Goal: Information Seeking & Learning: Find specific fact

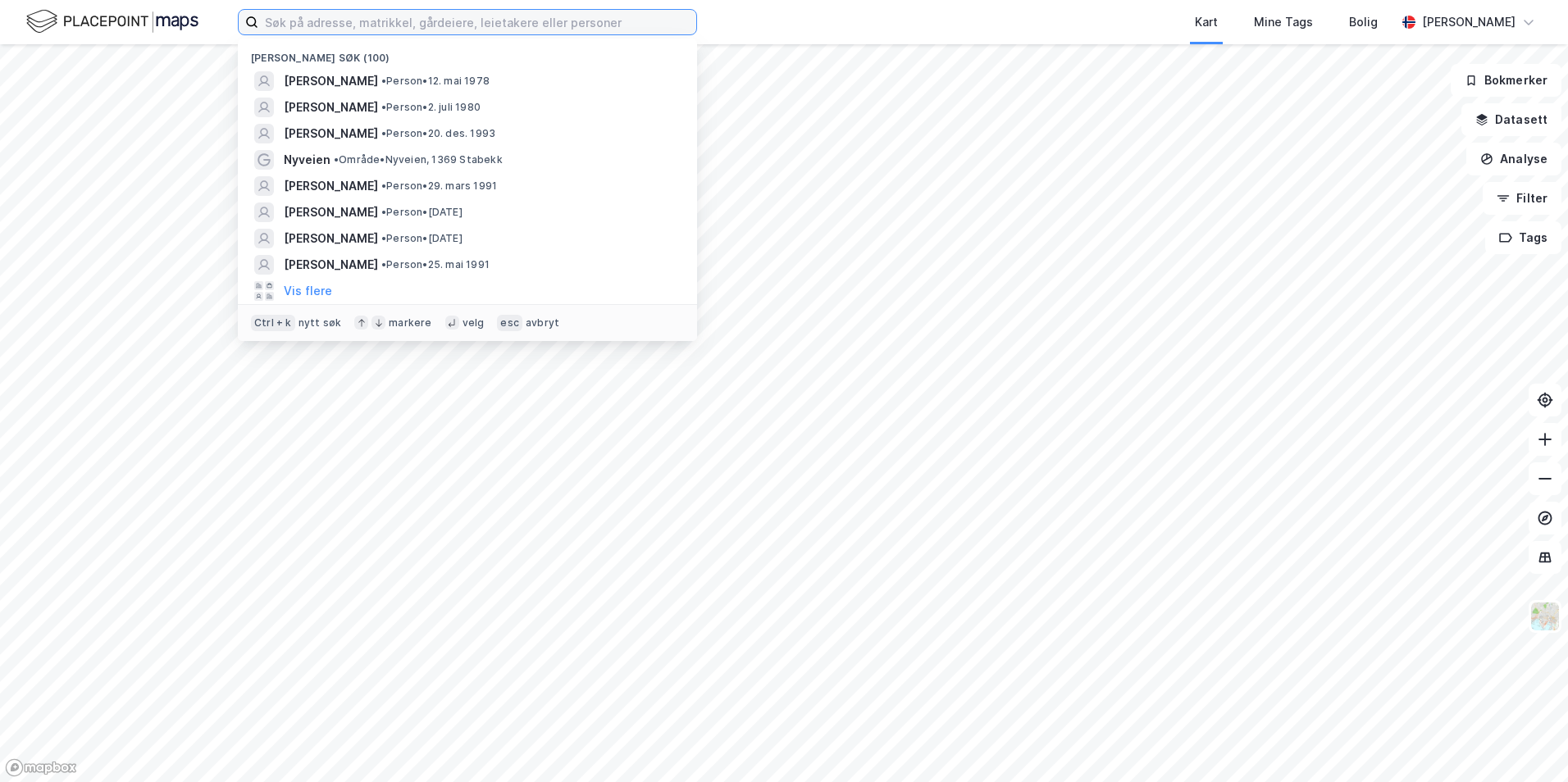
click at [317, 28] on input at bounding box center [477, 22] width 438 height 24
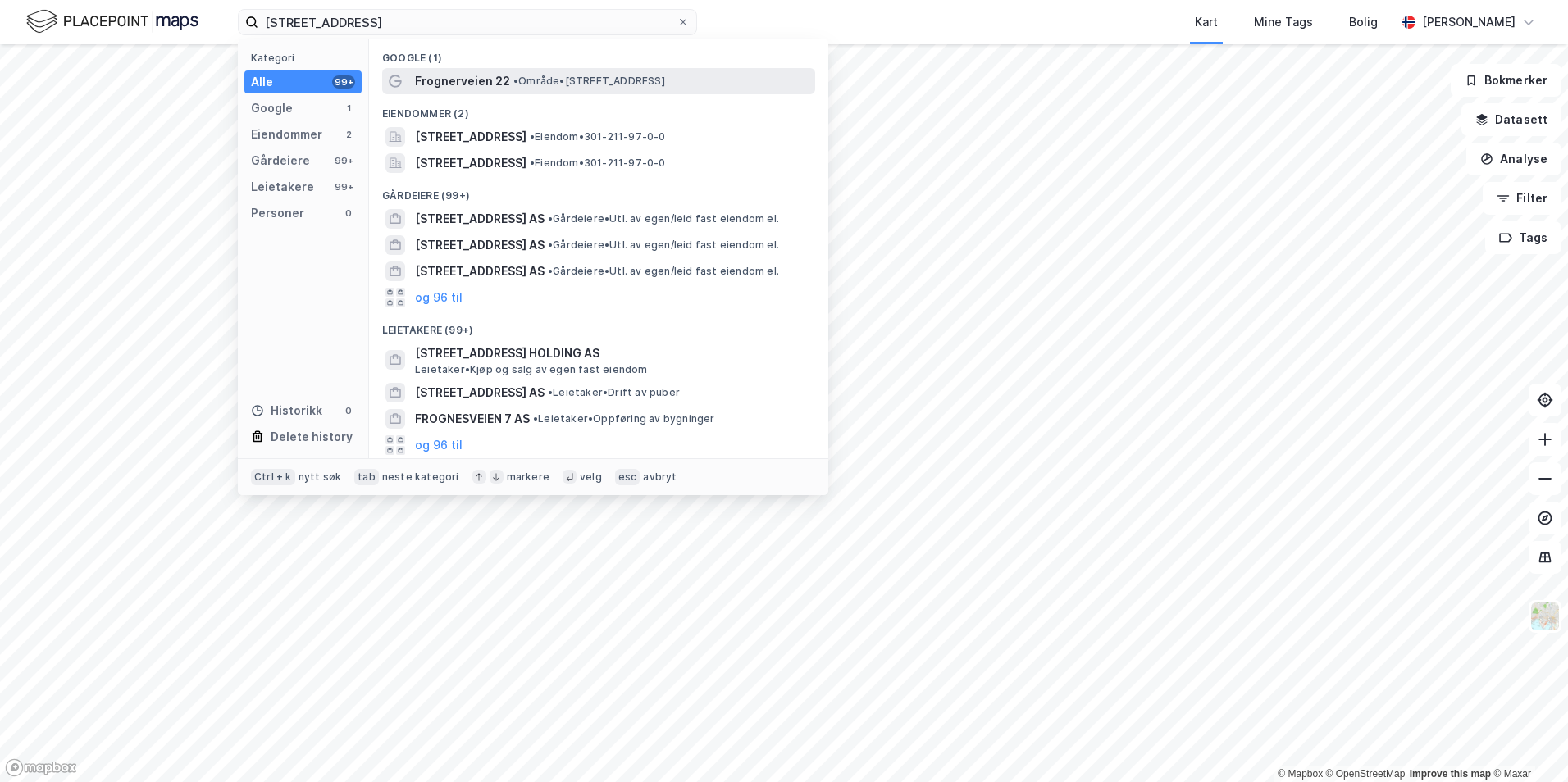
click at [447, 81] on span "Frognerveien 22" at bounding box center [462, 82] width 95 height 20
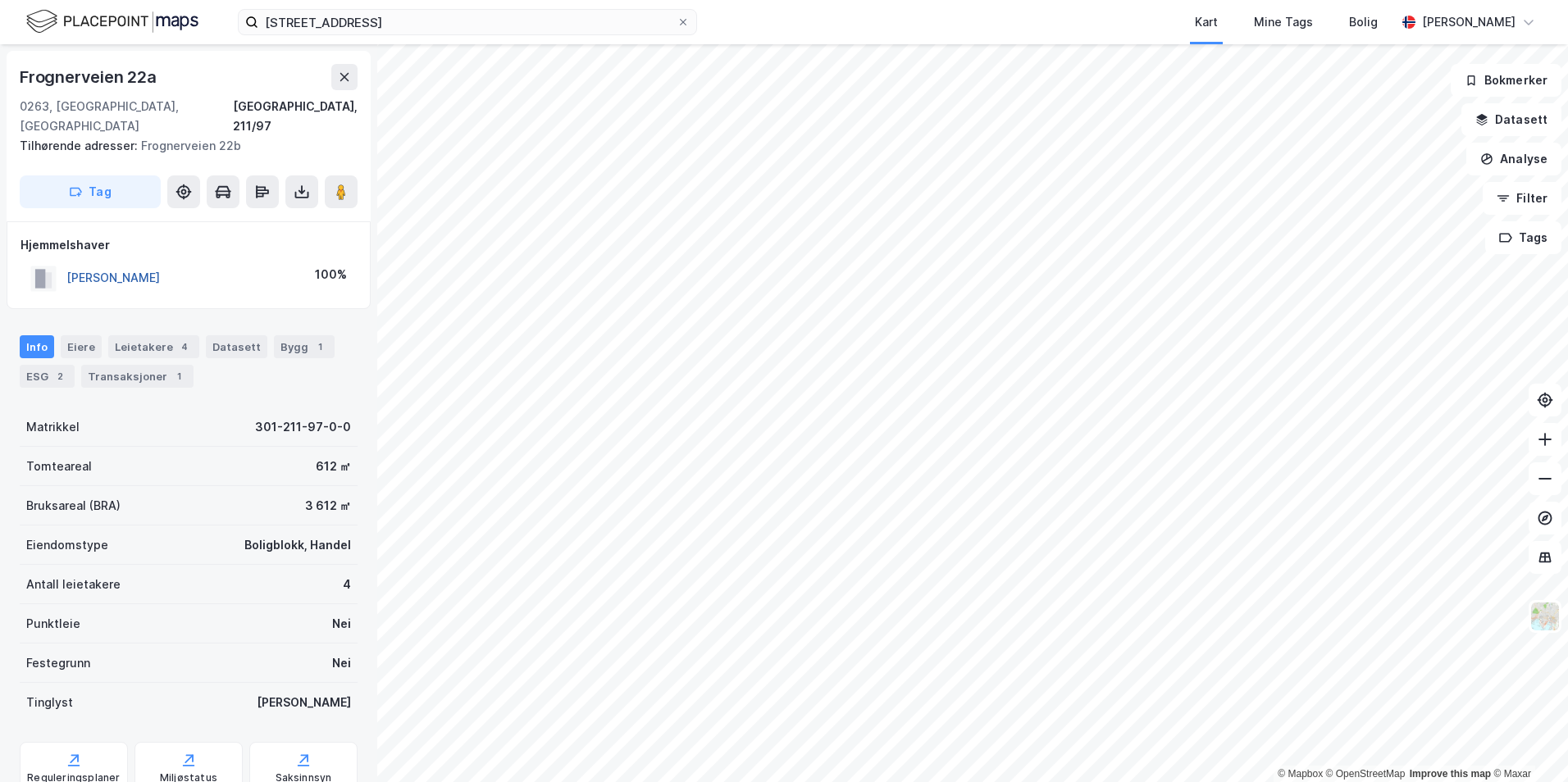
click at [0, 0] on button "[PERSON_NAME]" at bounding box center [0, 0] width 0 height 0
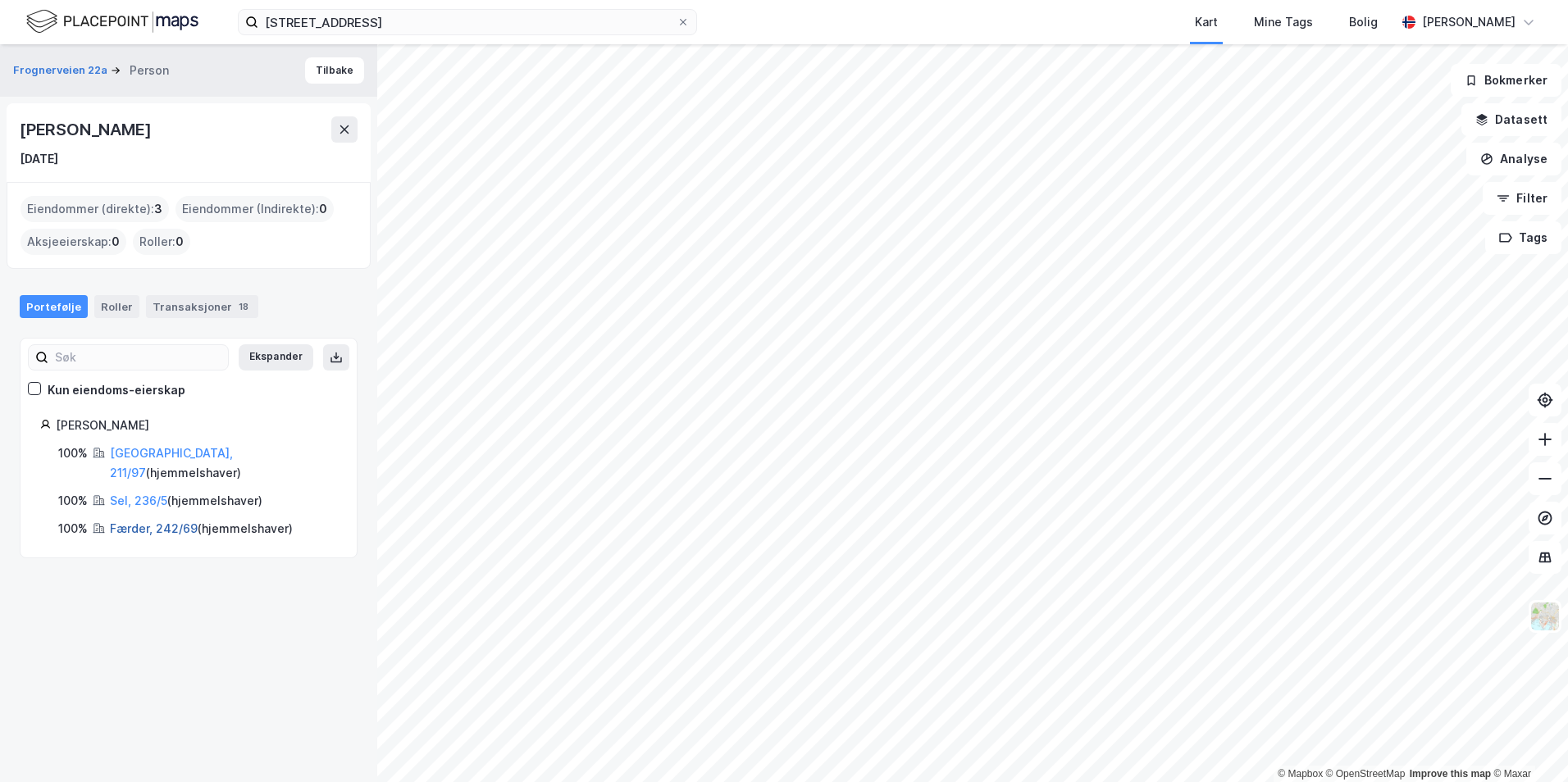
click at [144, 522] on link "Færder, 242/69" at bounding box center [153, 528] width 88 height 14
click at [133, 522] on link "Færder, 242/69" at bounding box center [153, 528] width 88 height 14
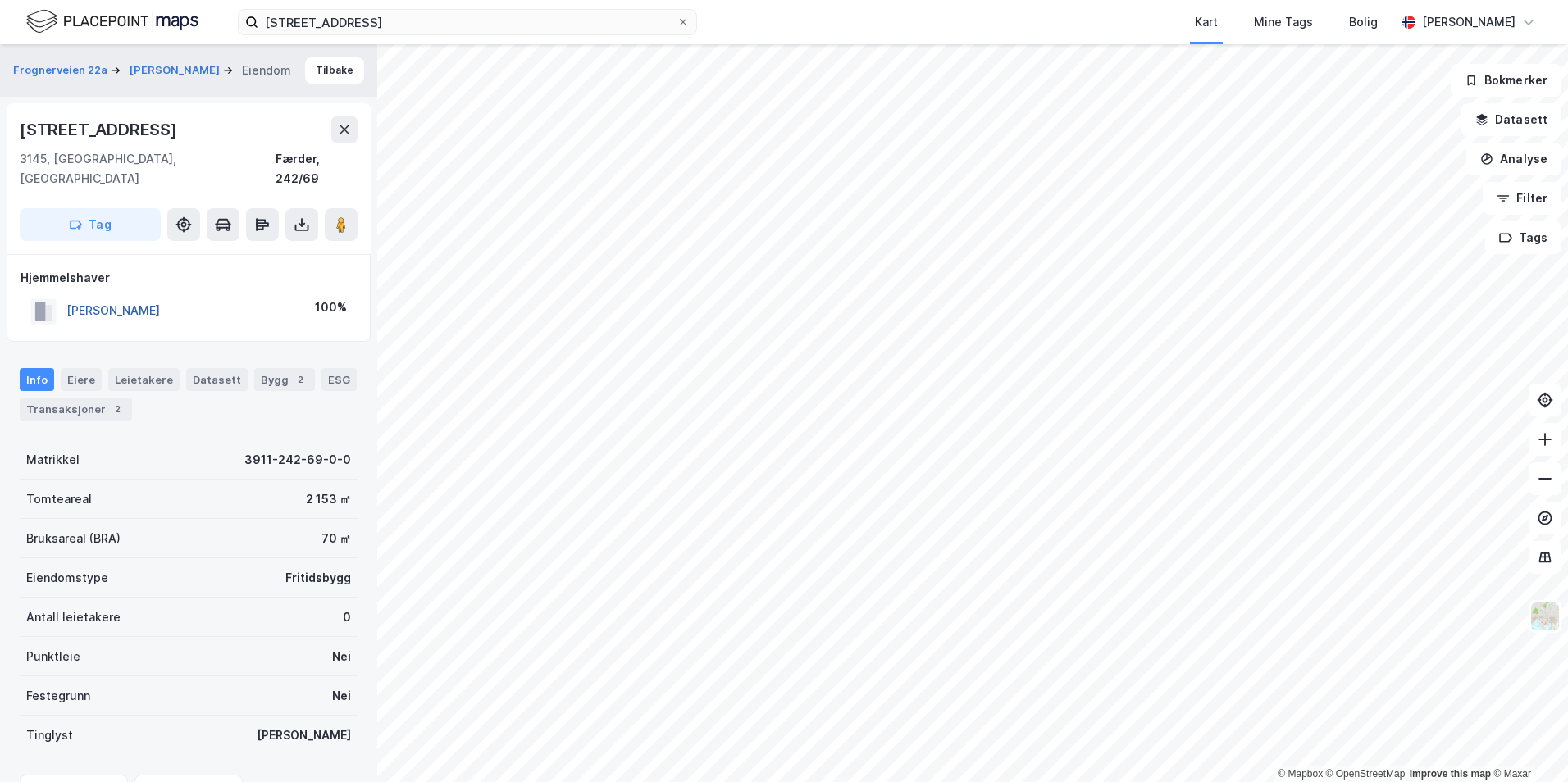
click at [0, 0] on button "[PERSON_NAME]" at bounding box center [0, 0] width 0 height 0
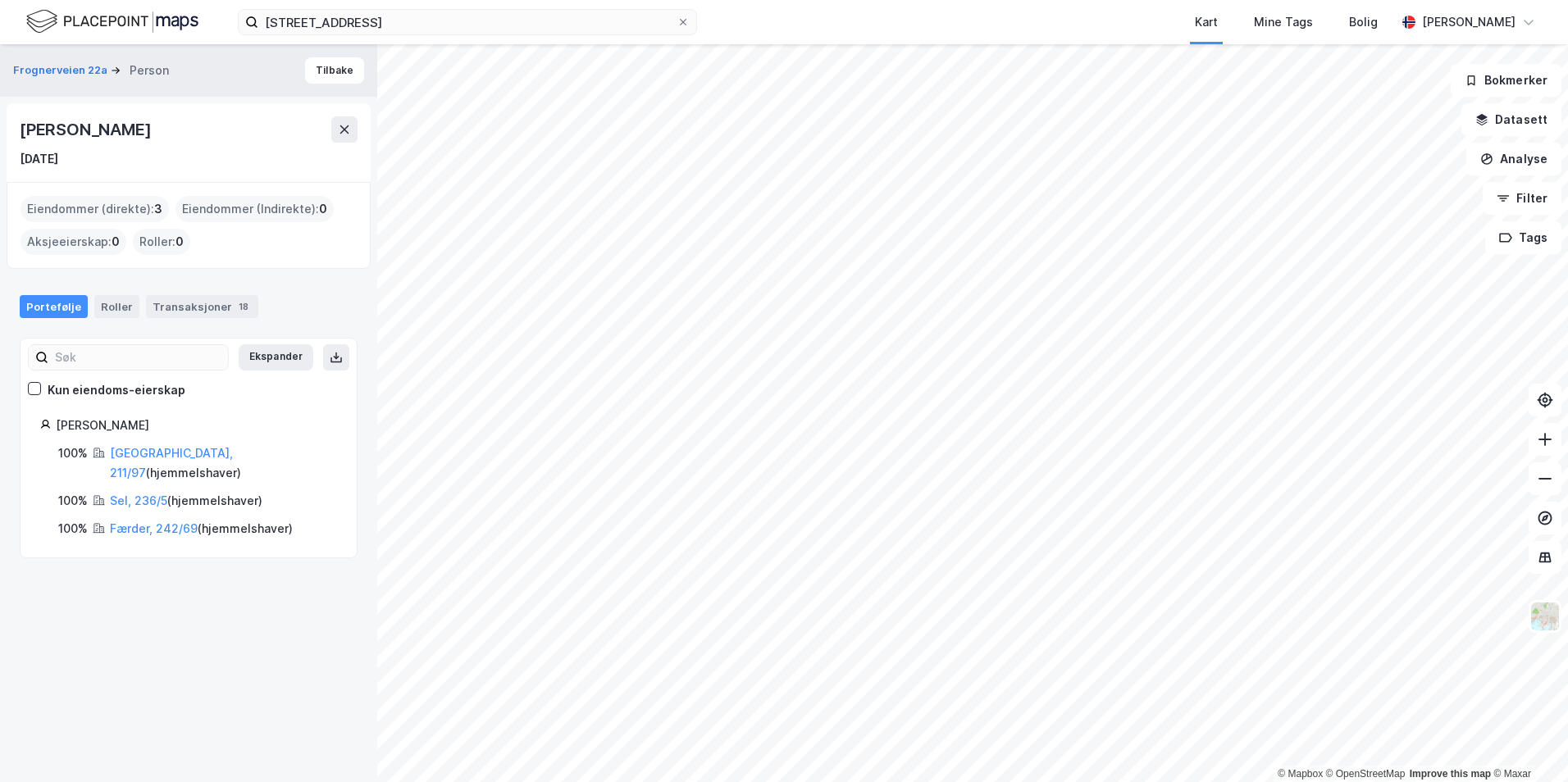
click at [127, 463] on div "100% [GEOGRAPHIC_DATA], 211/97 ( hjemmelshaver ) 100% Sel, 236/5 ( hjemmelshave…" at bounding box center [188, 491] width 297 height 95
click at [129, 455] on link "[GEOGRAPHIC_DATA], 211/97" at bounding box center [172, 463] width 123 height 34
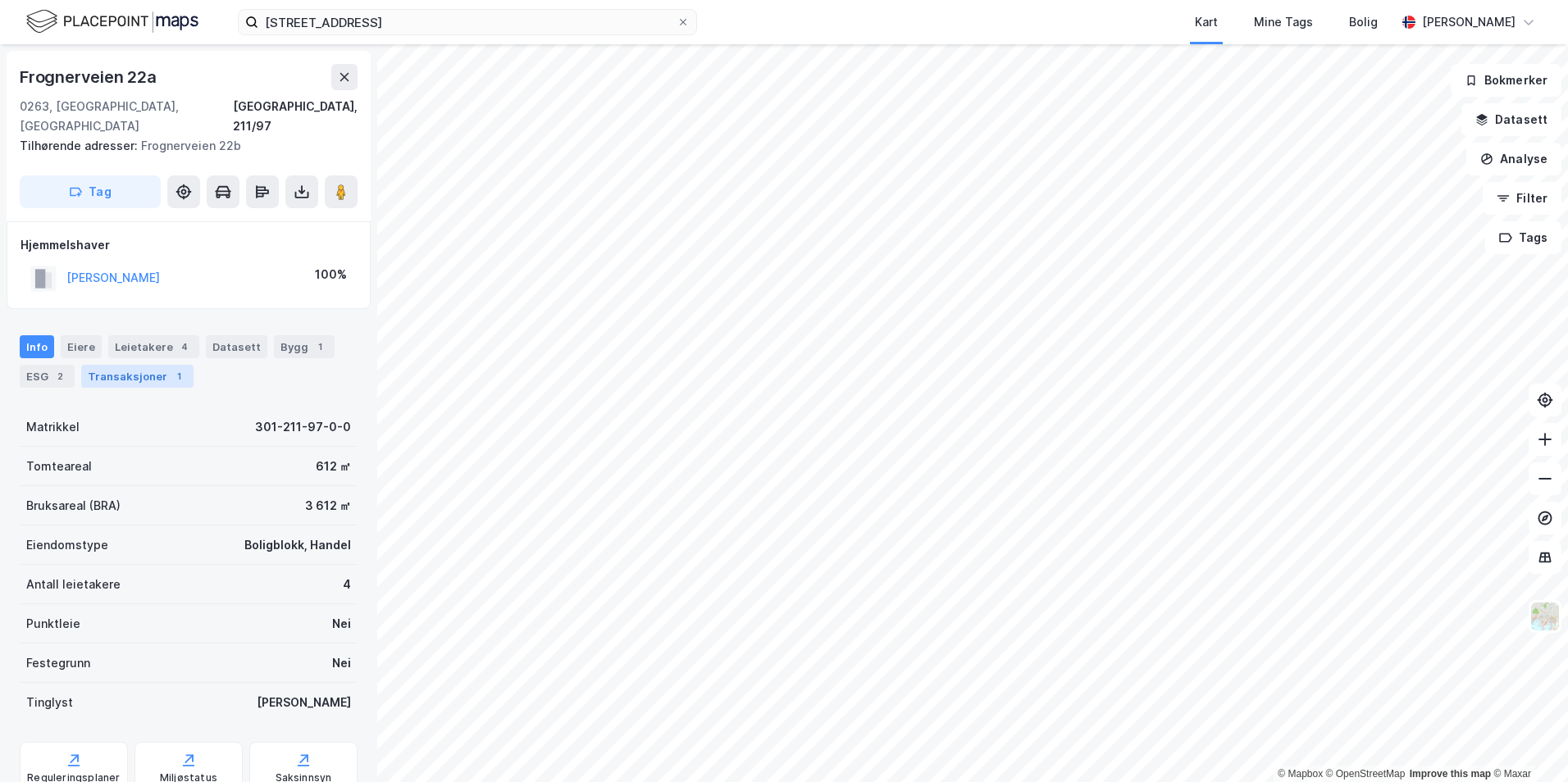
click at [149, 365] on div "Transaksjoner 1" at bounding box center [137, 376] width 113 height 23
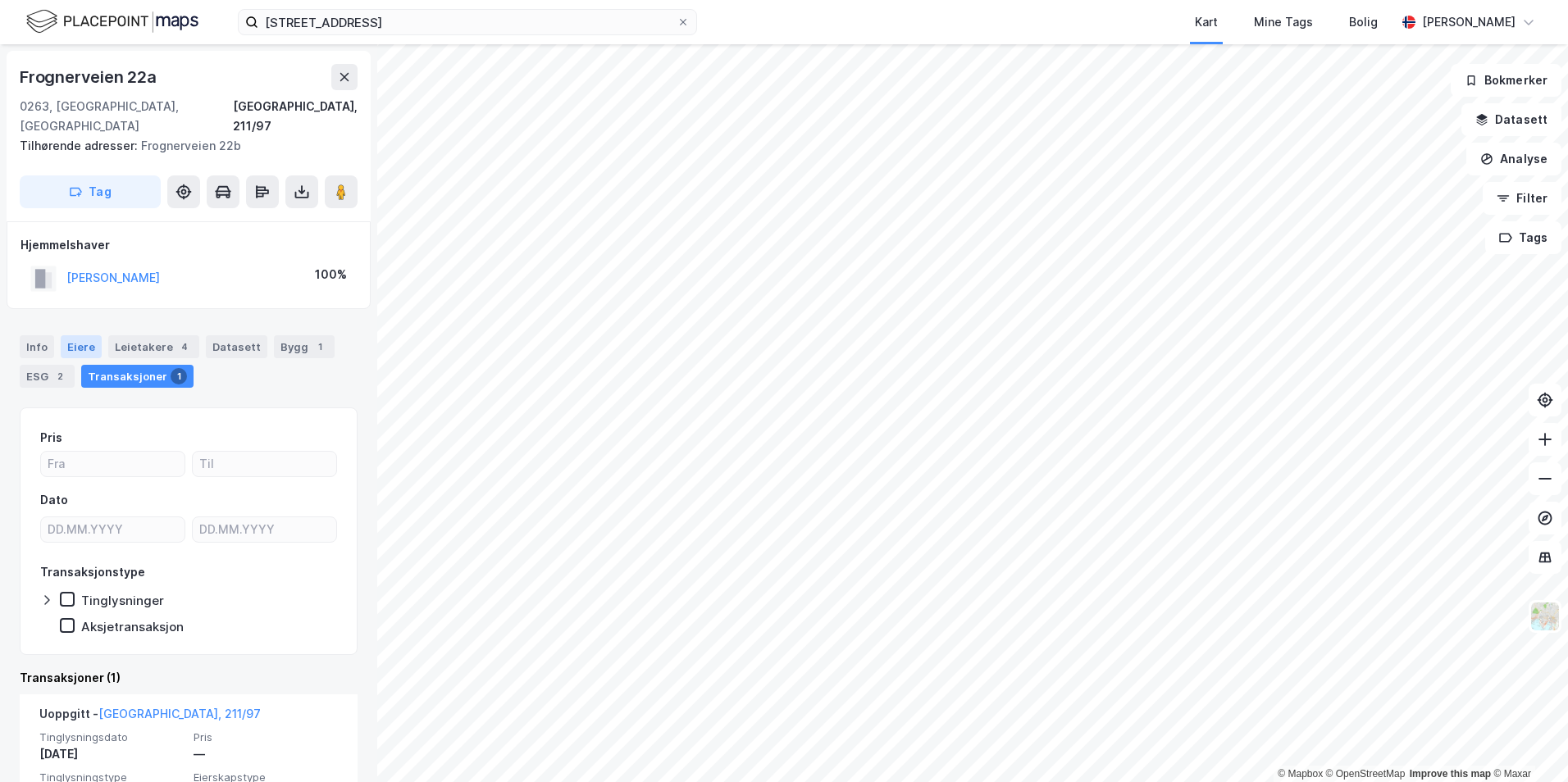
click at [78, 336] on div "Eiere" at bounding box center [81, 347] width 41 height 23
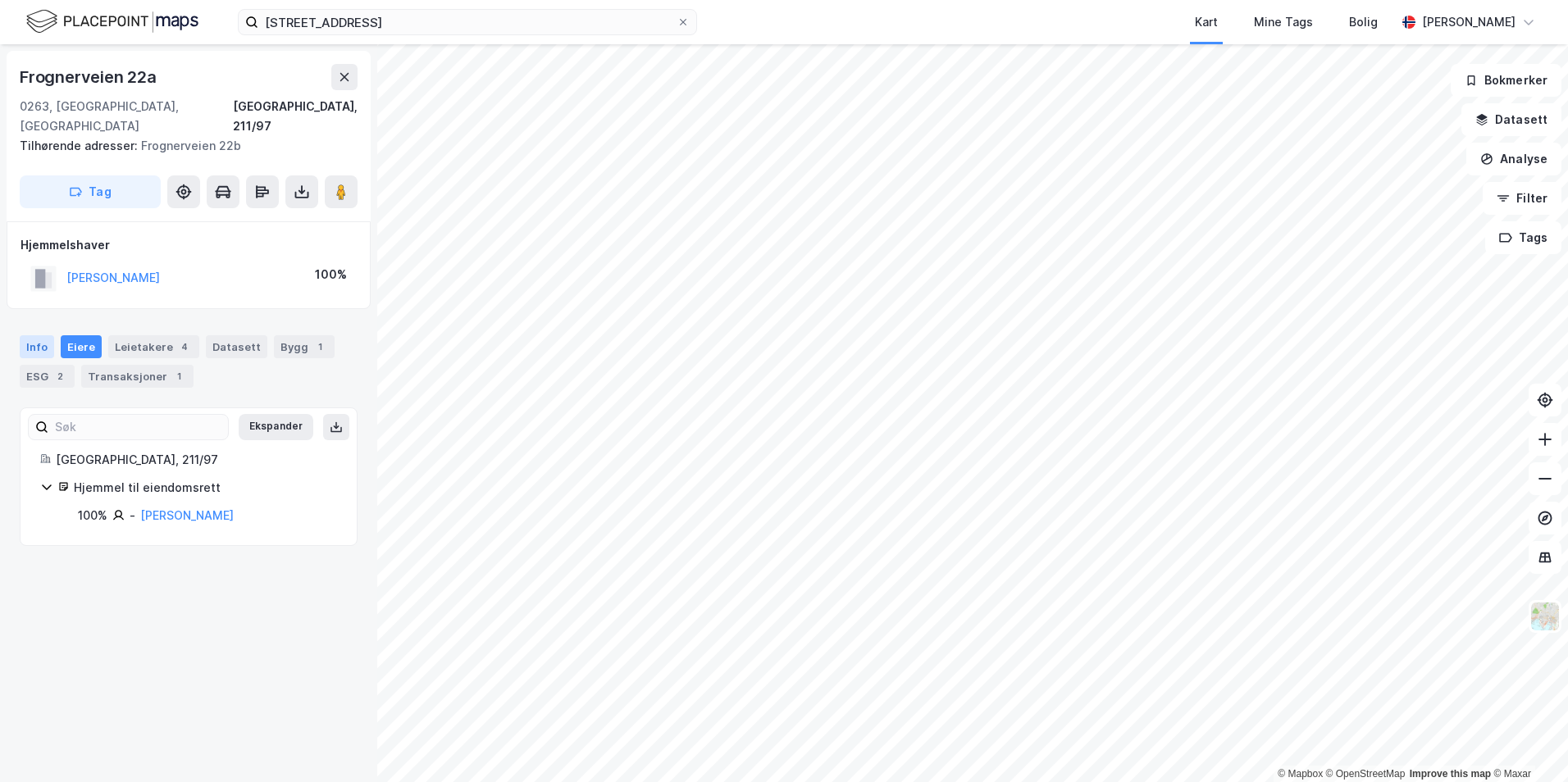
click at [30, 336] on div "Info" at bounding box center [37, 347] width 34 height 23
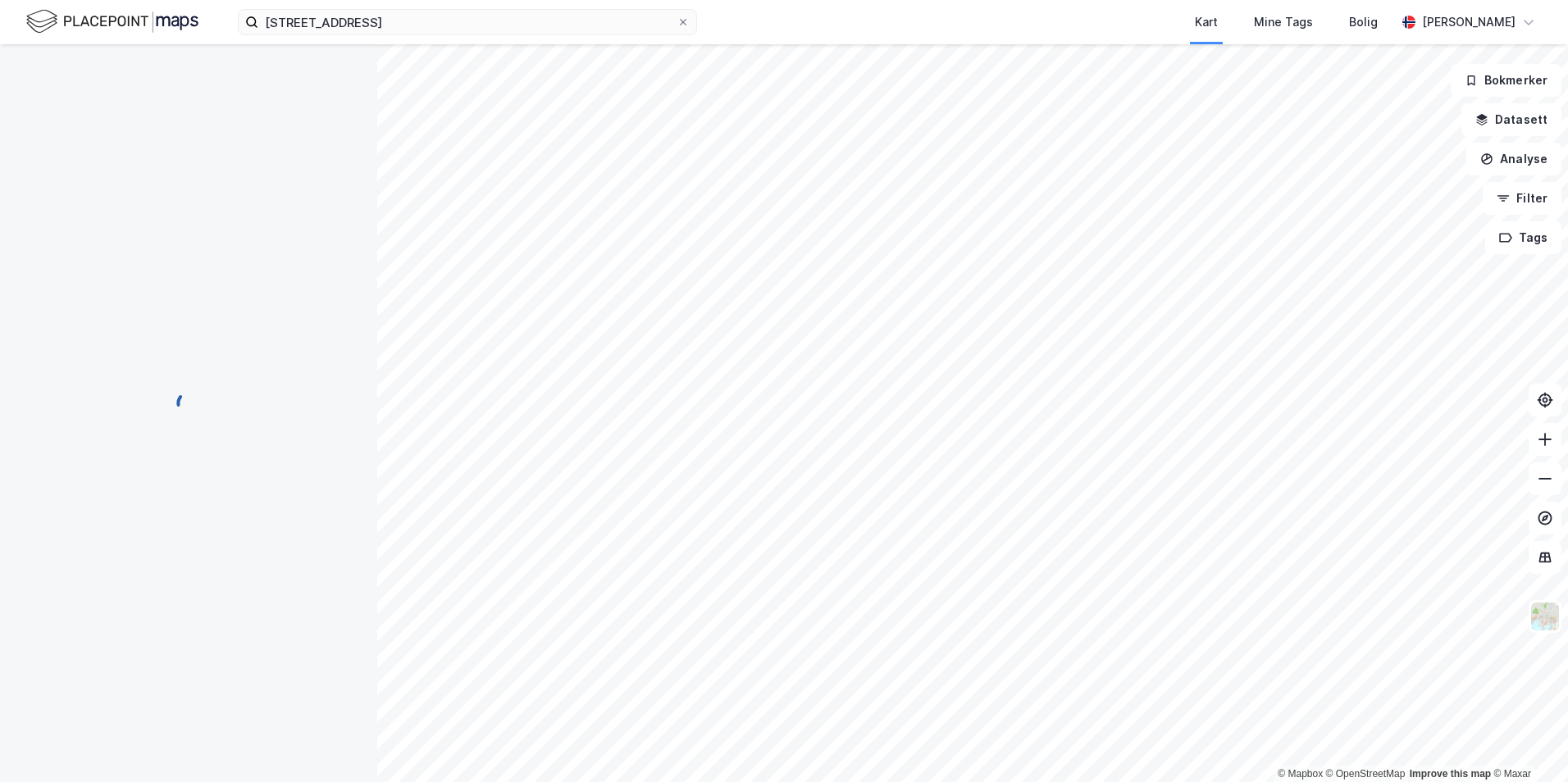
scroll to position [1, 0]
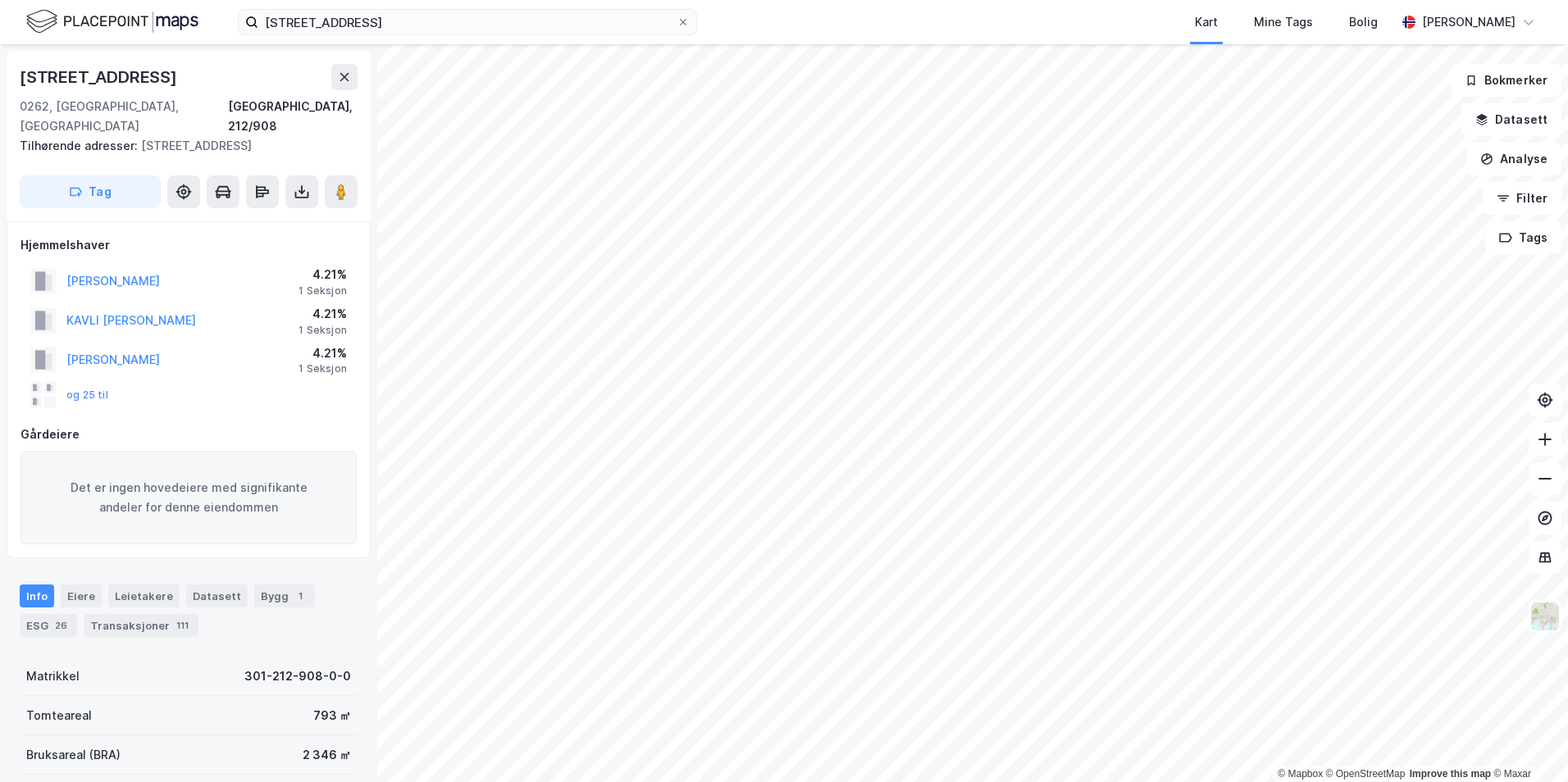
scroll to position [1, 0]
click at [0, 0] on button "og 25 til" at bounding box center [0, 0] width 0 height 0
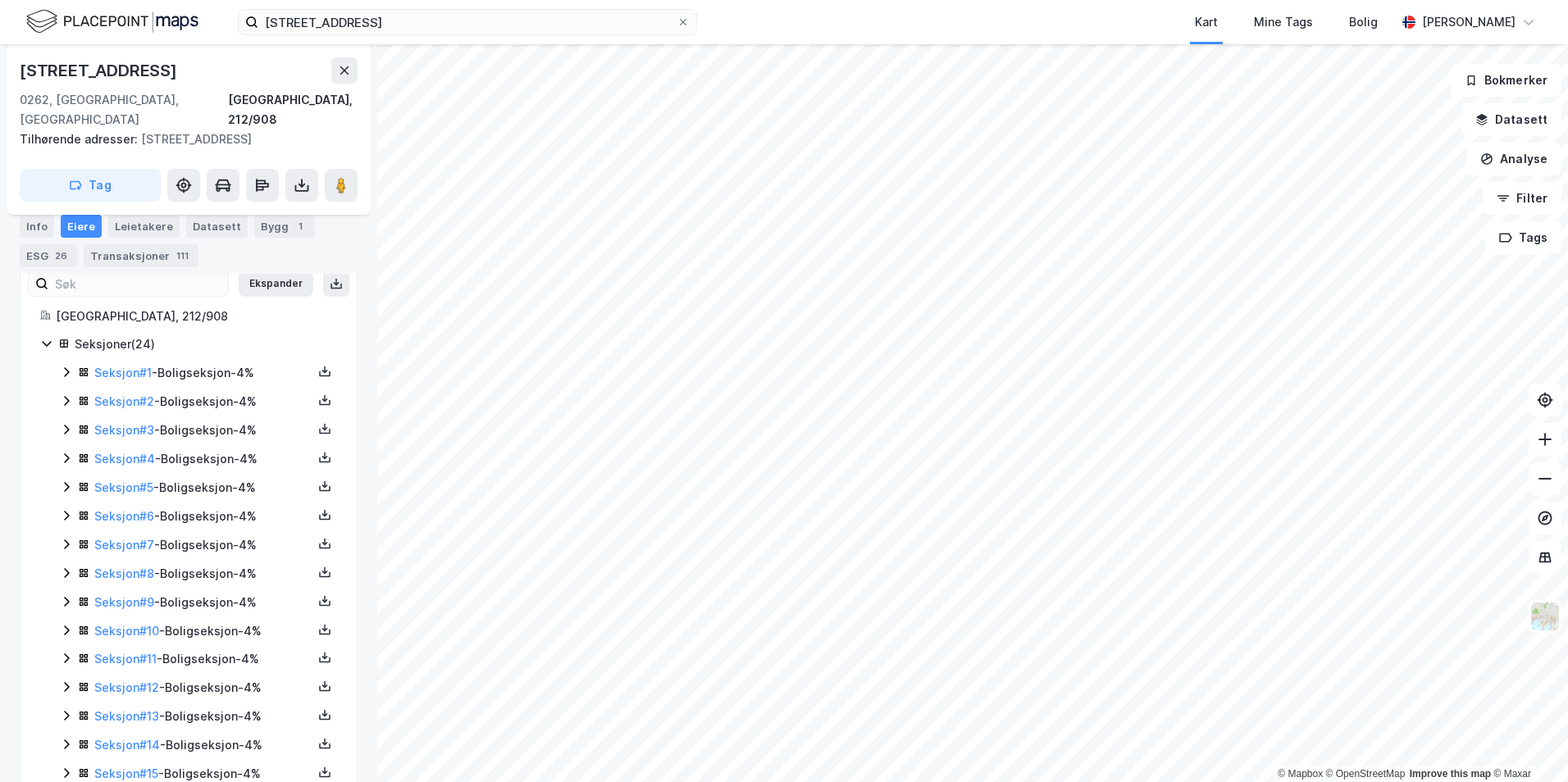
scroll to position [421, 0]
click at [61, 424] on icon at bounding box center [66, 430] width 13 height 13
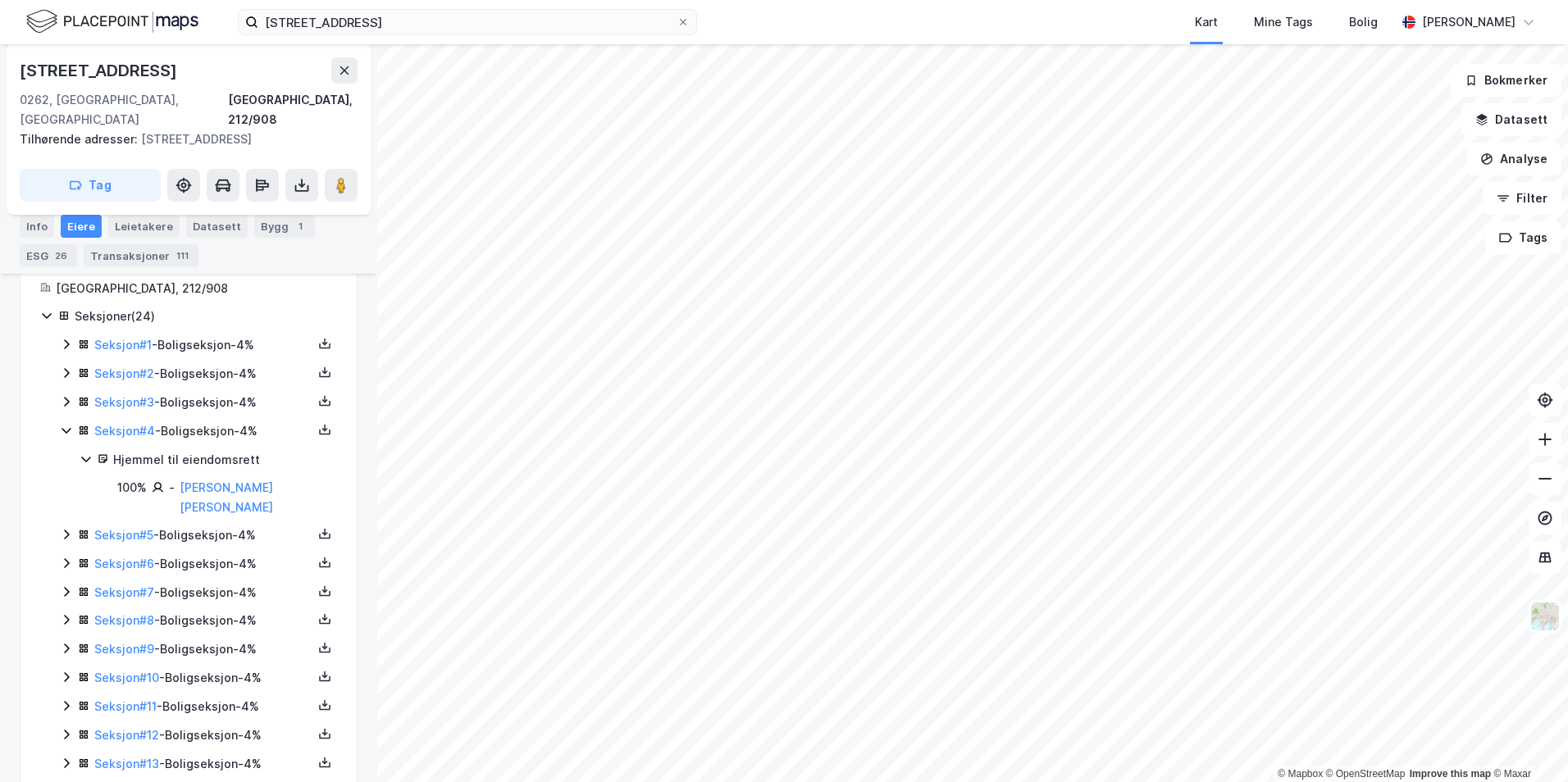
scroll to position [0, 0]
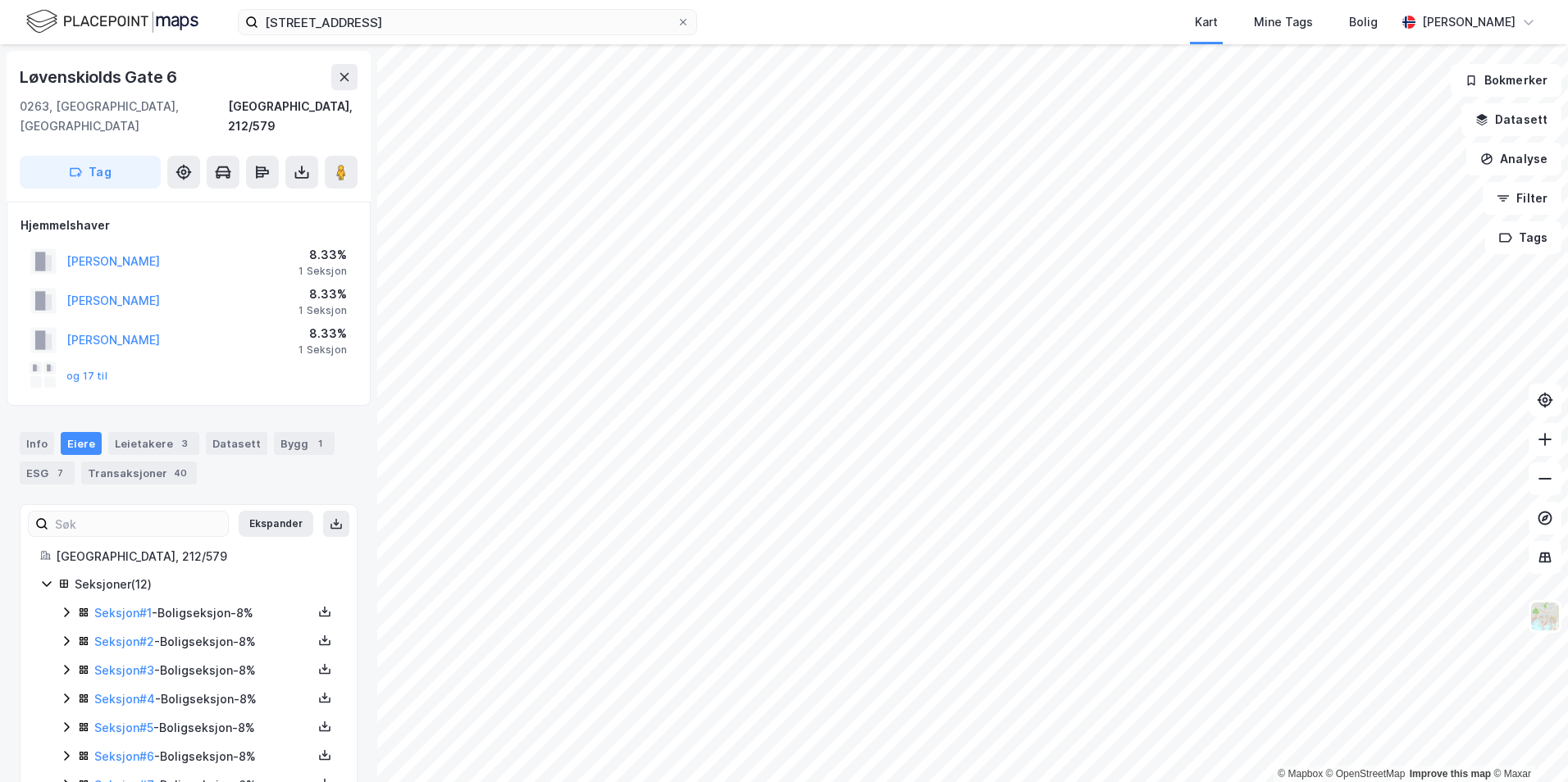
scroll to position [5, 0]
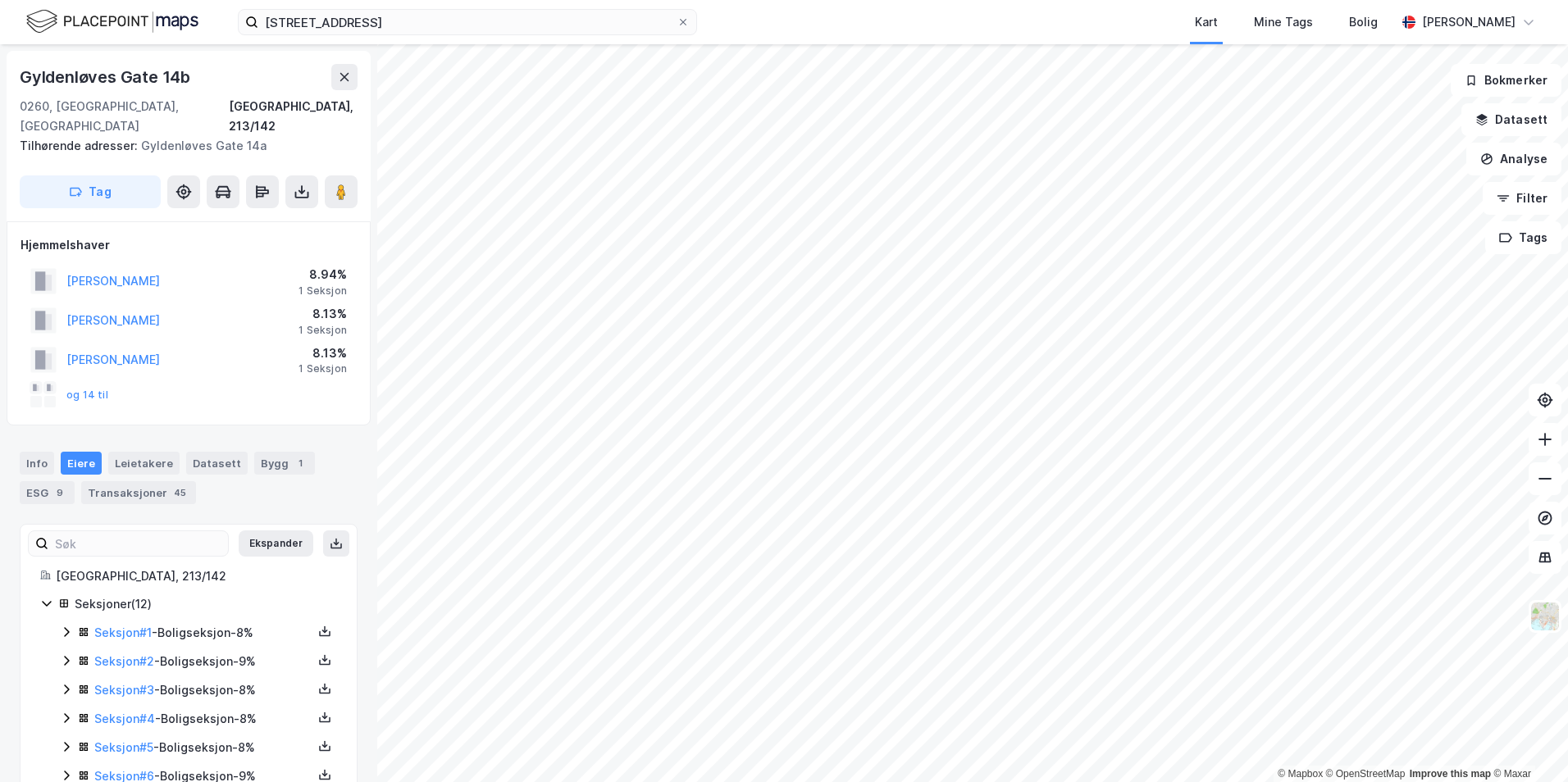
scroll to position [5, 0]
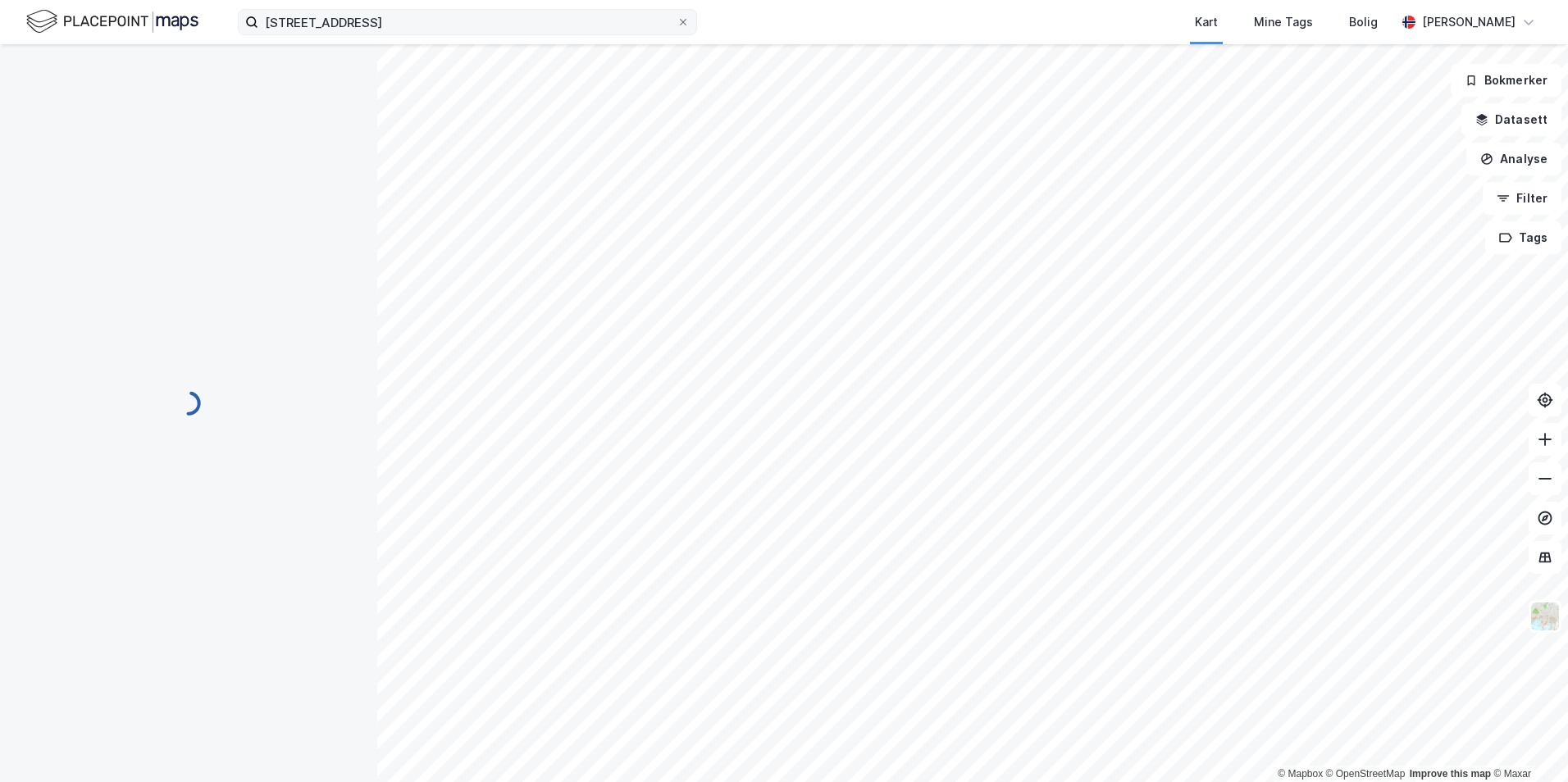
scroll to position [5, 0]
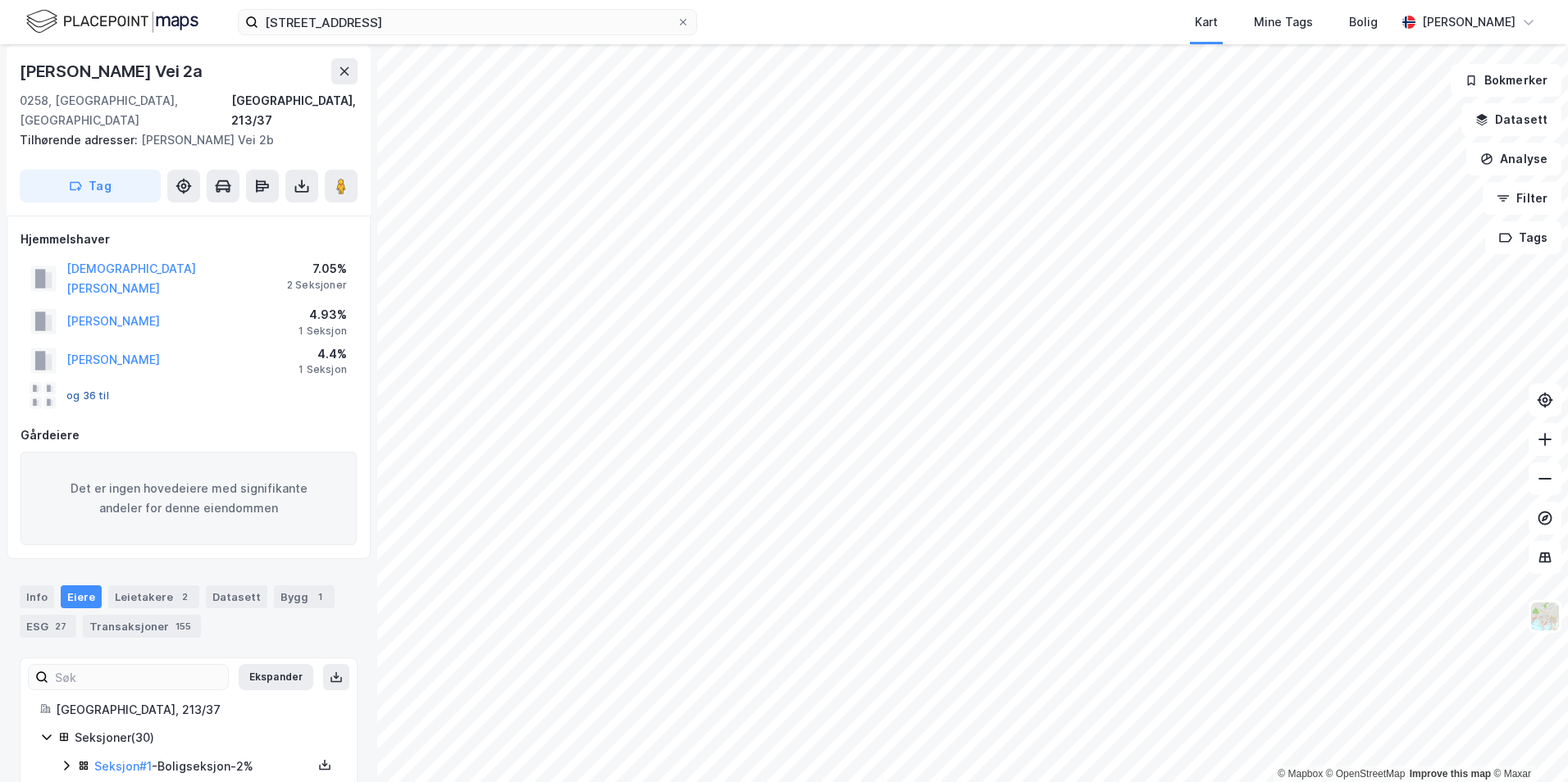
click at [0, 0] on button "og 36 til" at bounding box center [0, 0] width 0 height 0
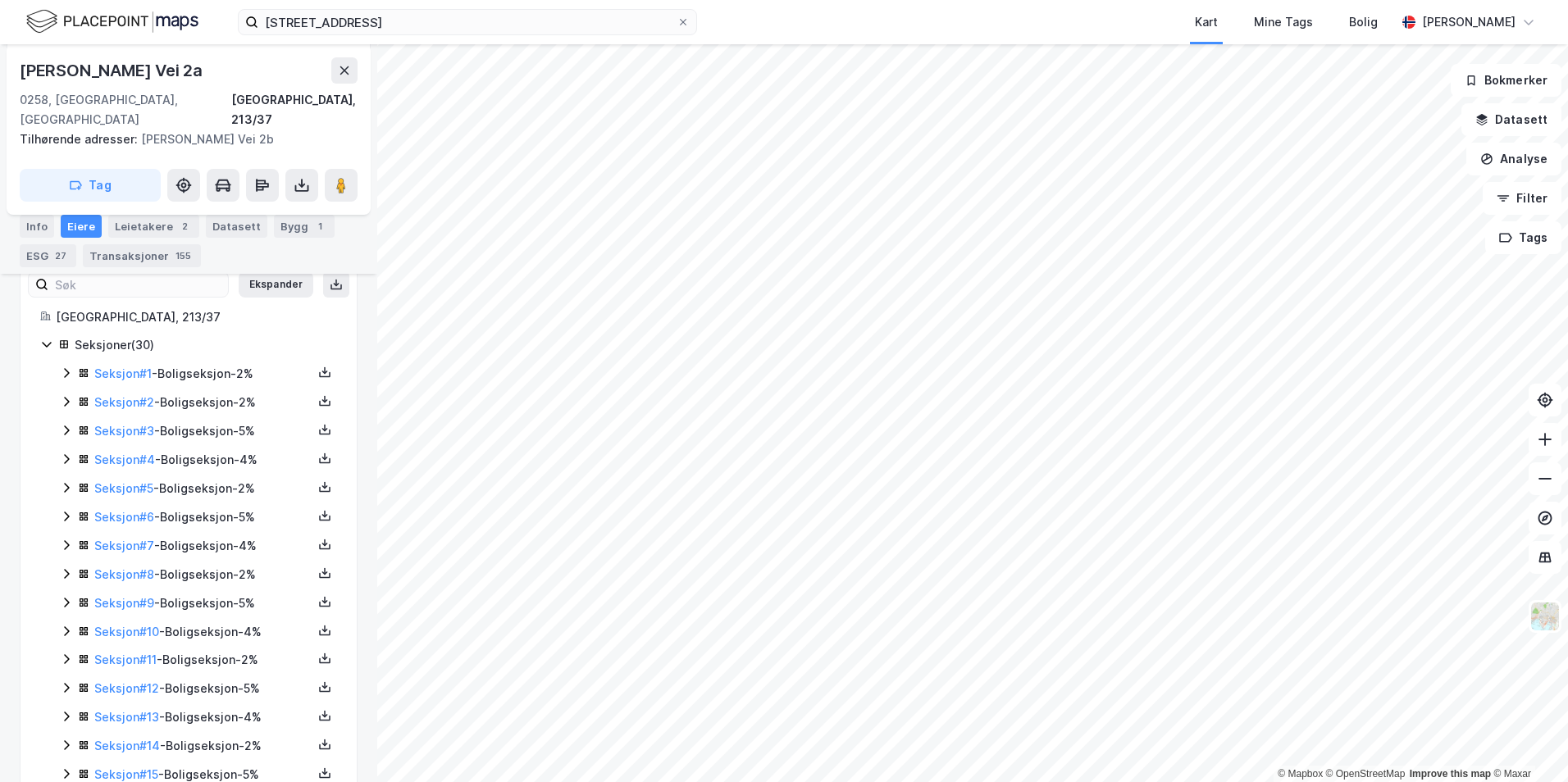
scroll to position [846, 0]
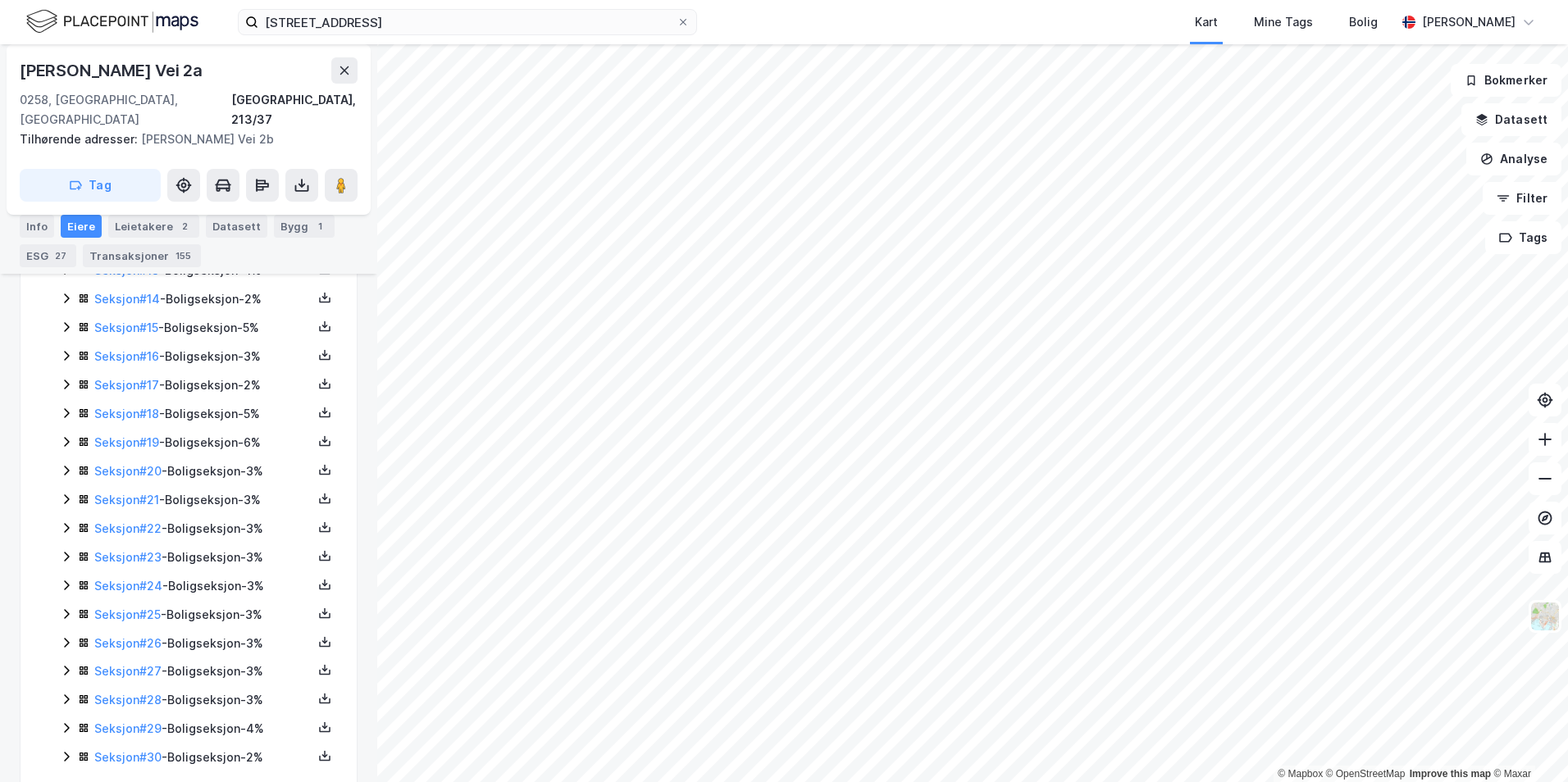
click at [73, 721] on icon at bounding box center [66, 728] width 13 height 13
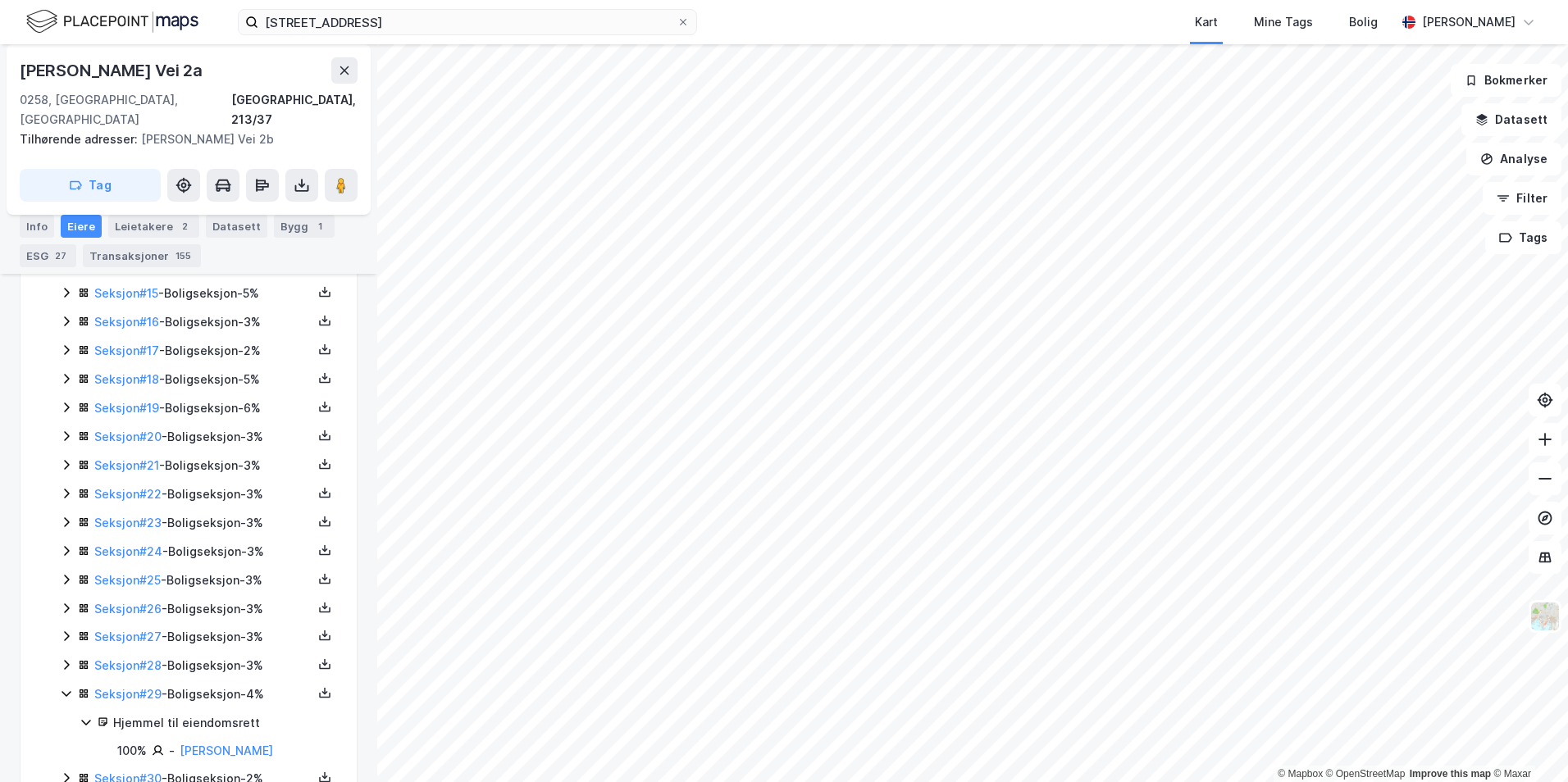
scroll to position [901, 0]
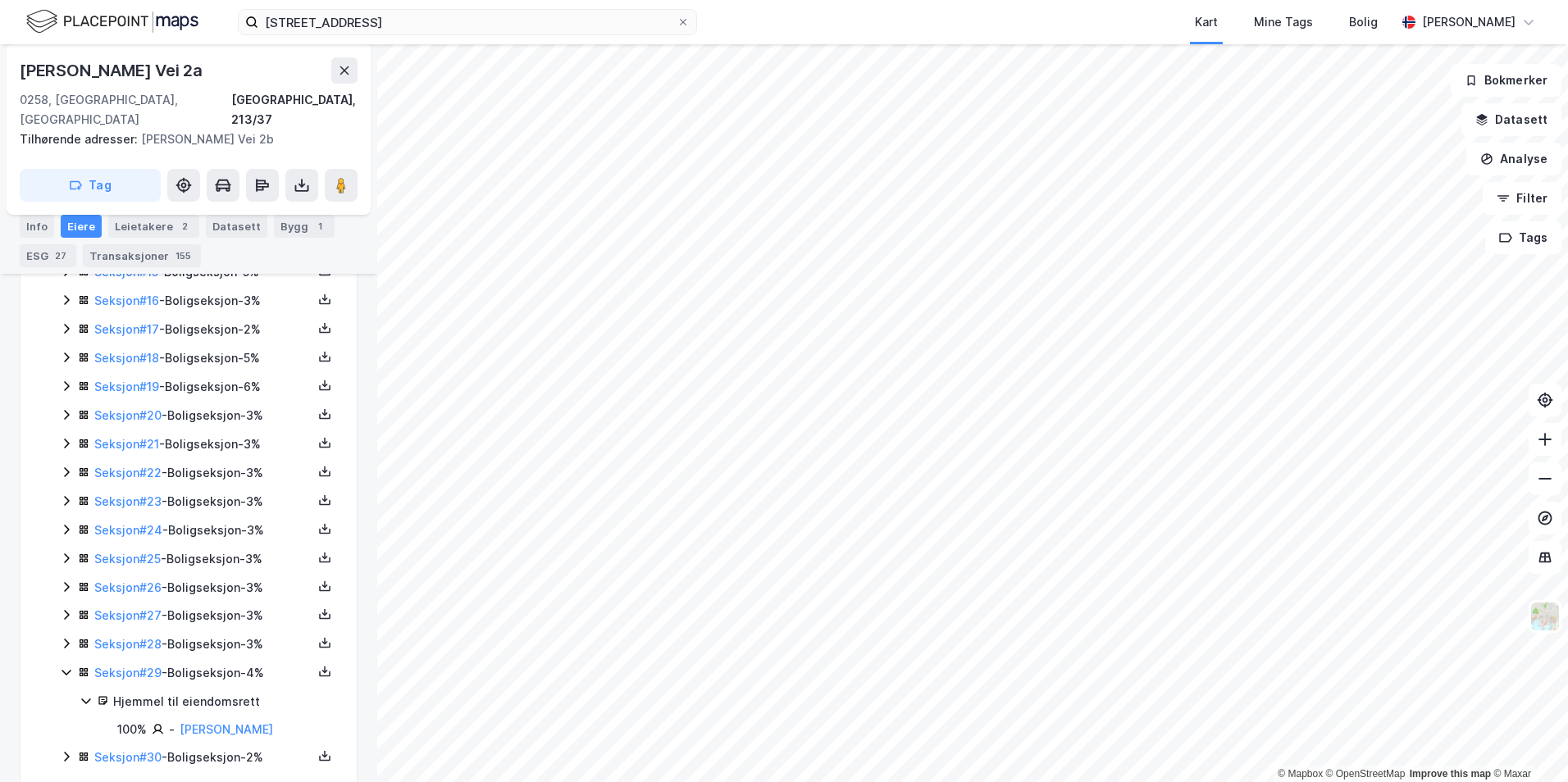
click at [65, 750] on icon at bounding box center [66, 757] width 13 height 13
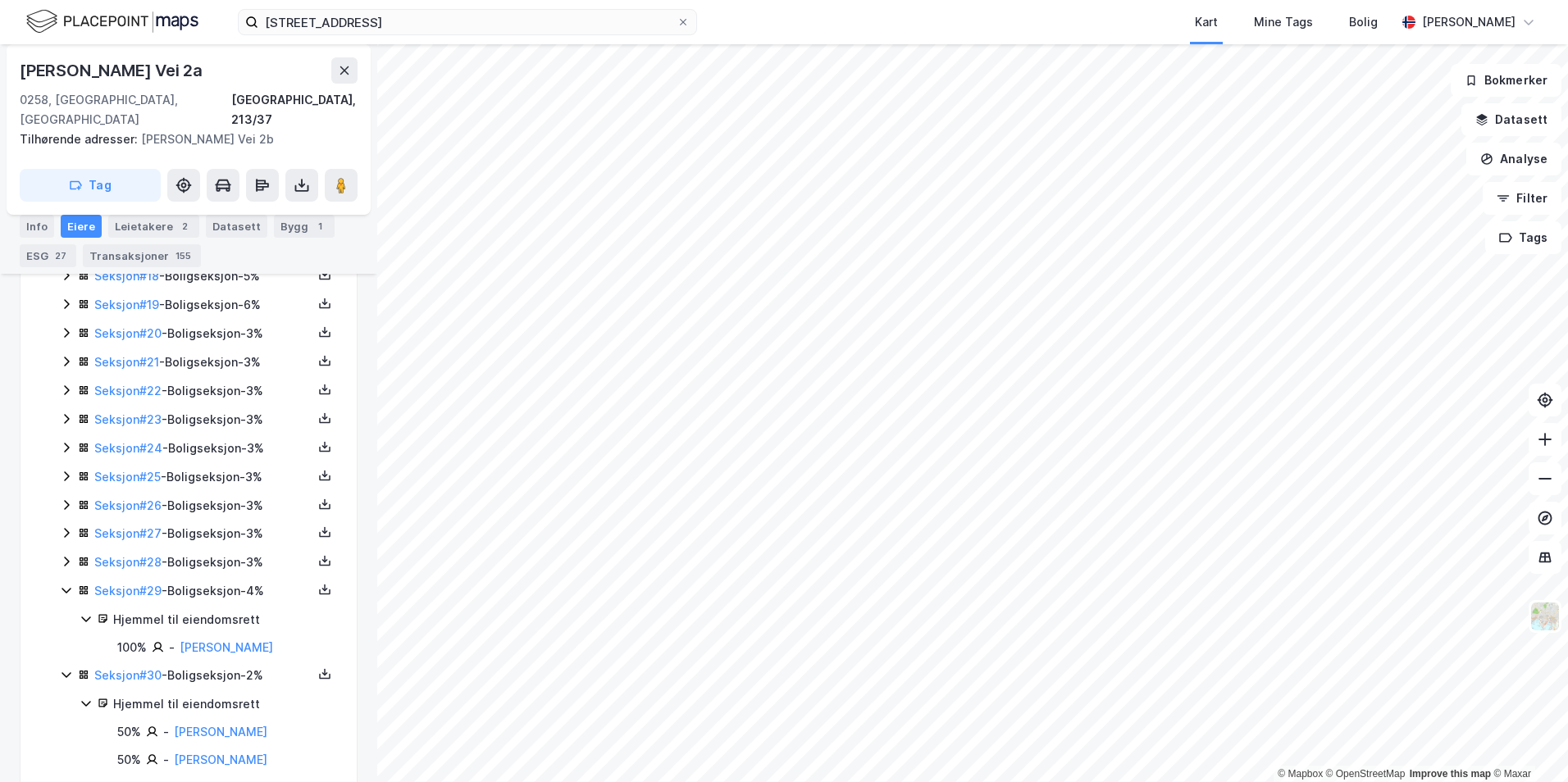
scroll to position [984, 0]
click at [63, 582] on icon at bounding box center [66, 589] width 13 height 13
click at [63, 581] on icon at bounding box center [66, 587] width 13 height 13
click at [61, 497] on icon at bounding box center [66, 503] width 13 height 13
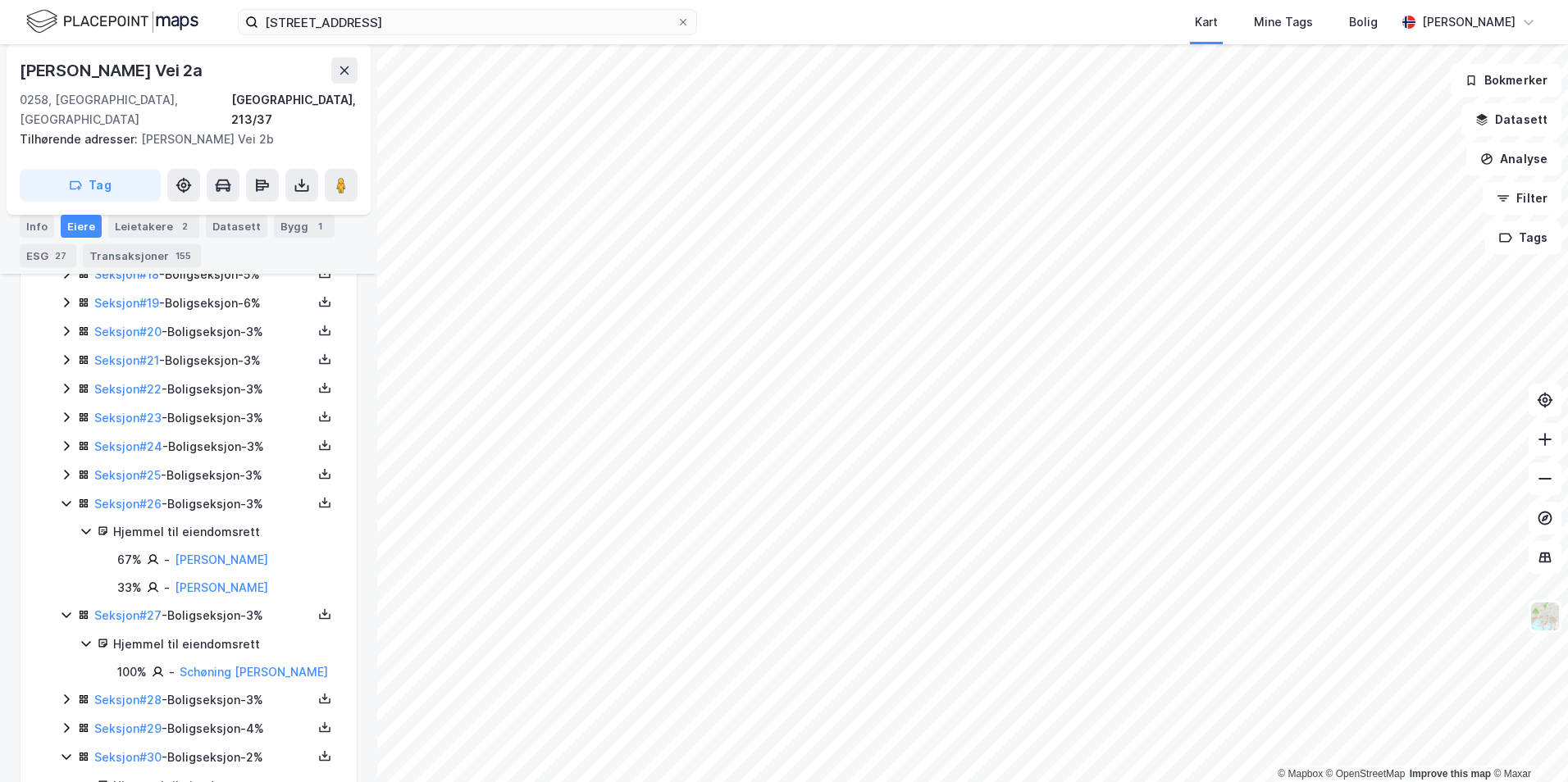
click at [64, 468] on icon at bounding box center [66, 474] width 13 height 13
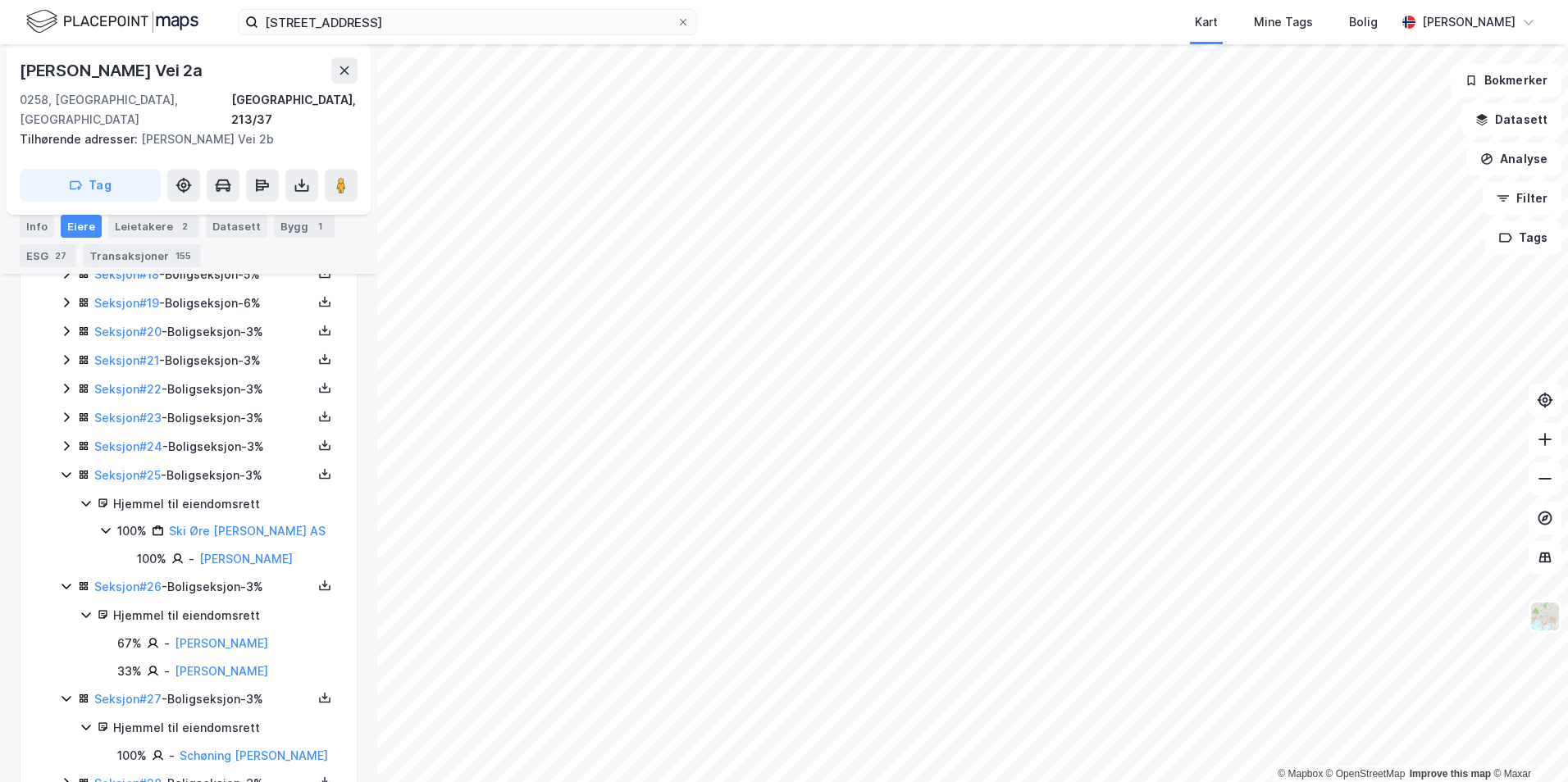
click at [67, 437] on div "Seksjon # 24 - Boligseksjon - 3%" at bounding box center [198, 447] width 277 height 21
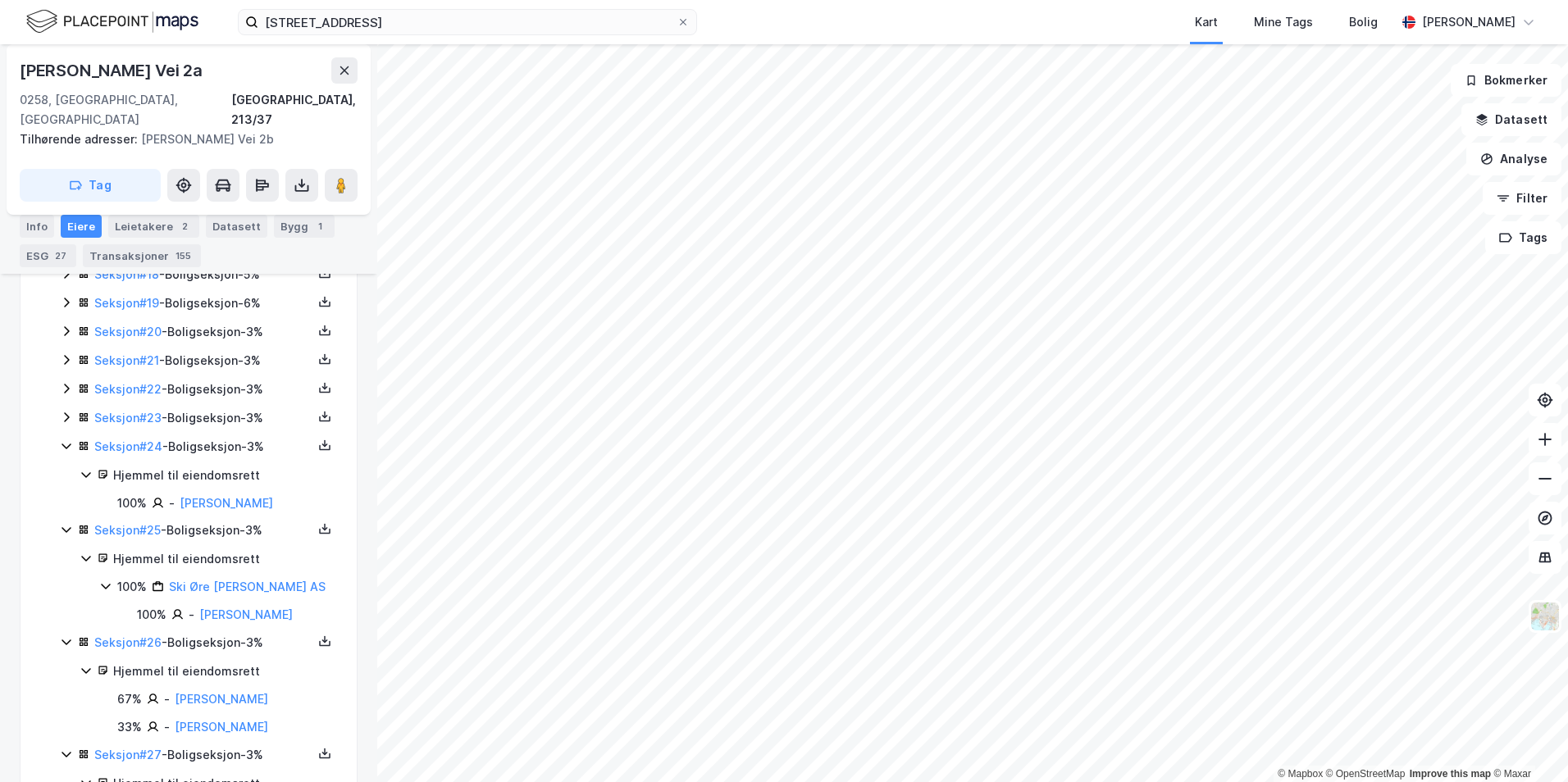
click at [66, 413] on icon at bounding box center [65, 417] width 5 height 10
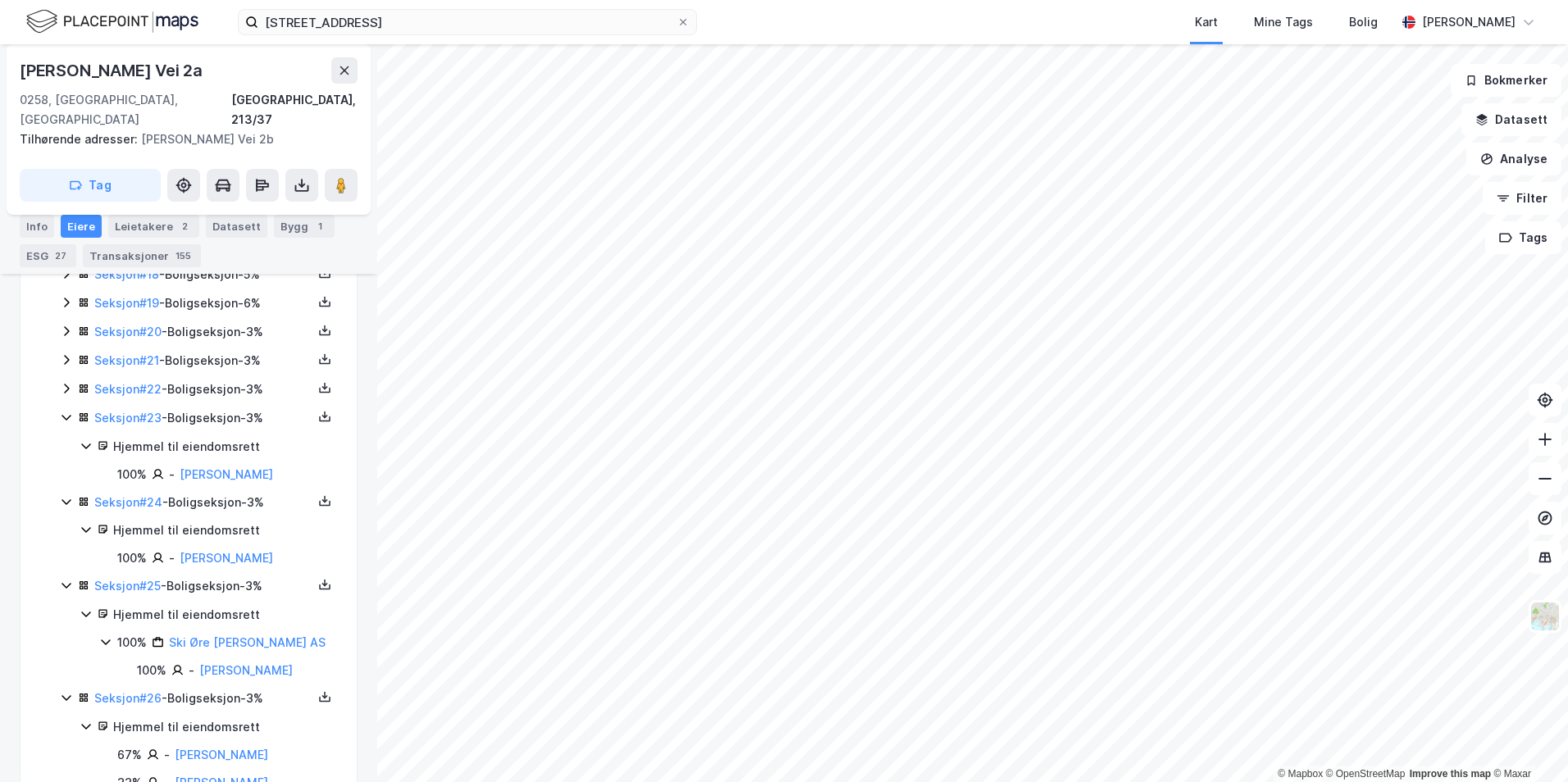
click at [66, 382] on icon at bounding box center [66, 388] width 13 height 13
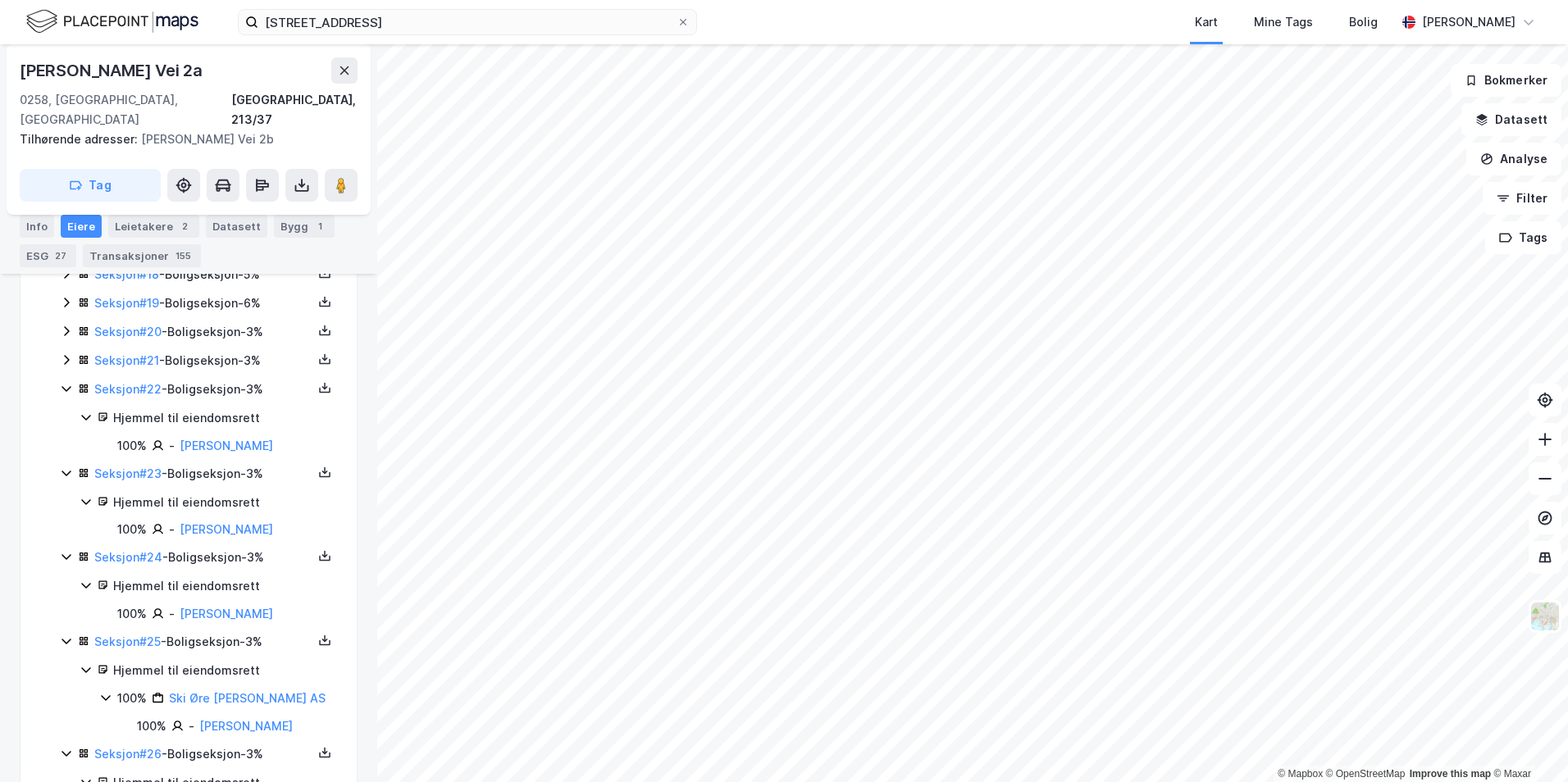
click at [63, 354] on icon at bounding box center [66, 360] width 13 height 13
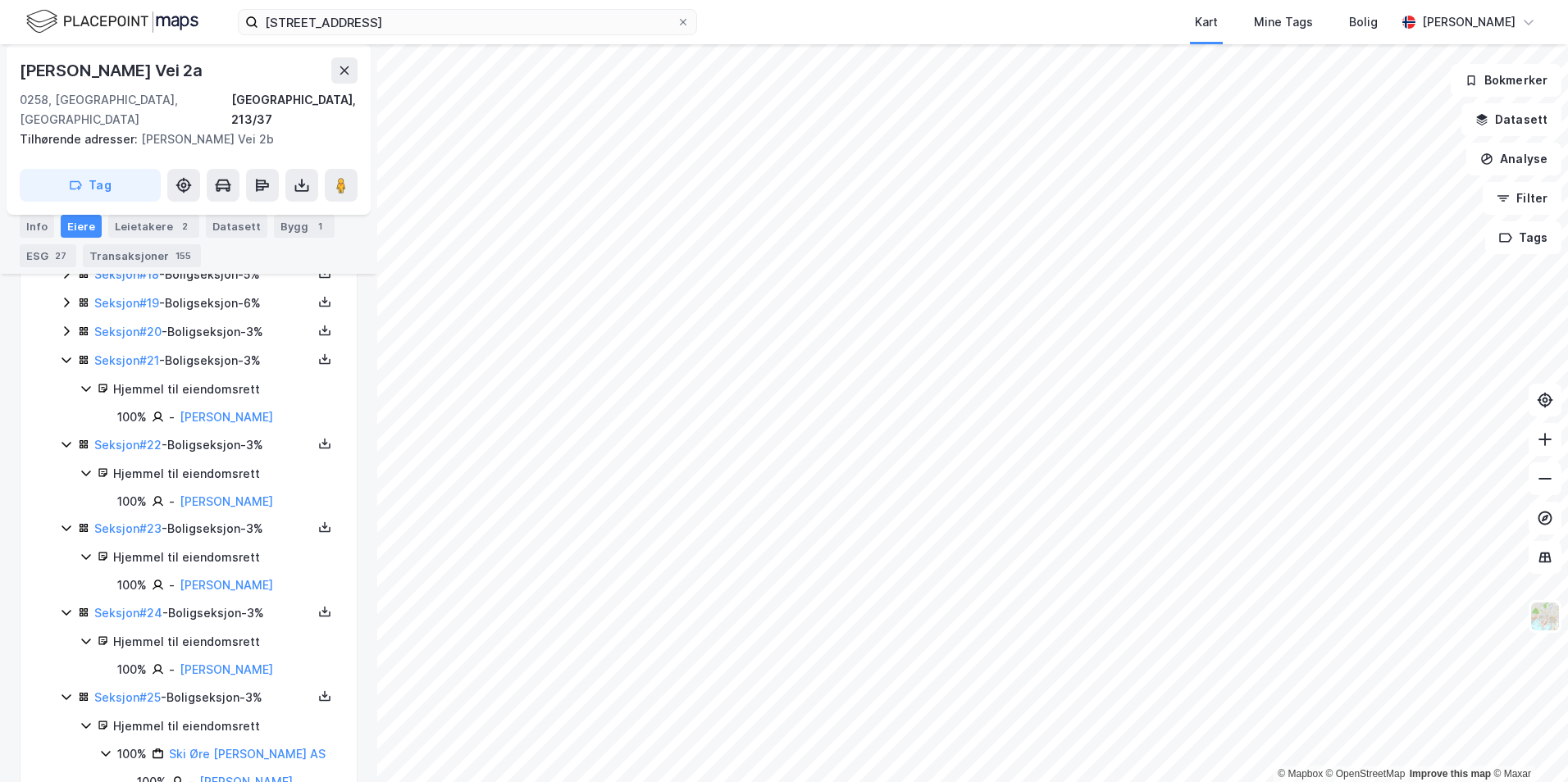
click at [64, 322] on div "Seksjon # 20 - Boligseksjon - 3%" at bounding box center [198, 332] width 277 height 21
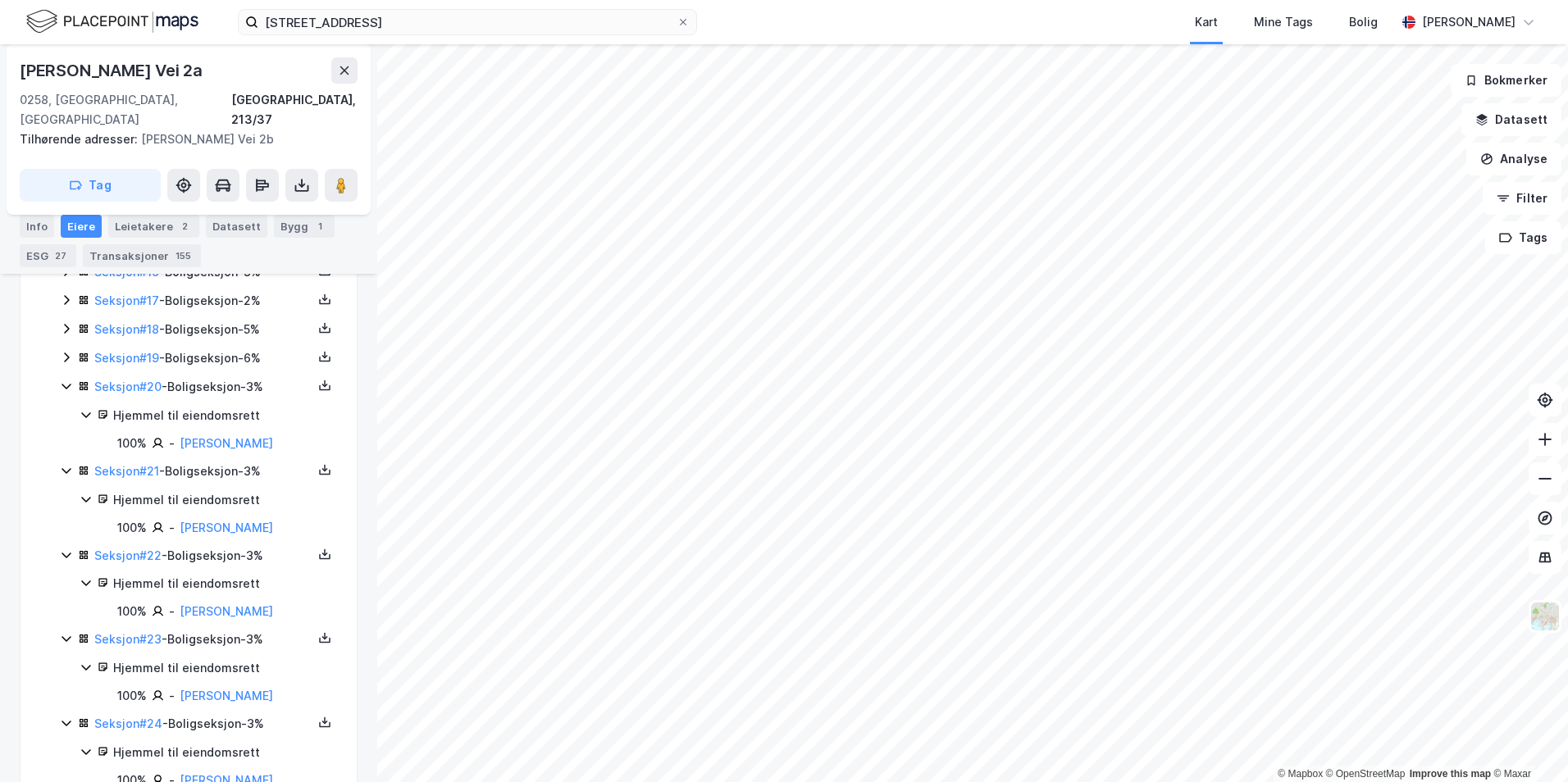
scroll to position [903, 0]
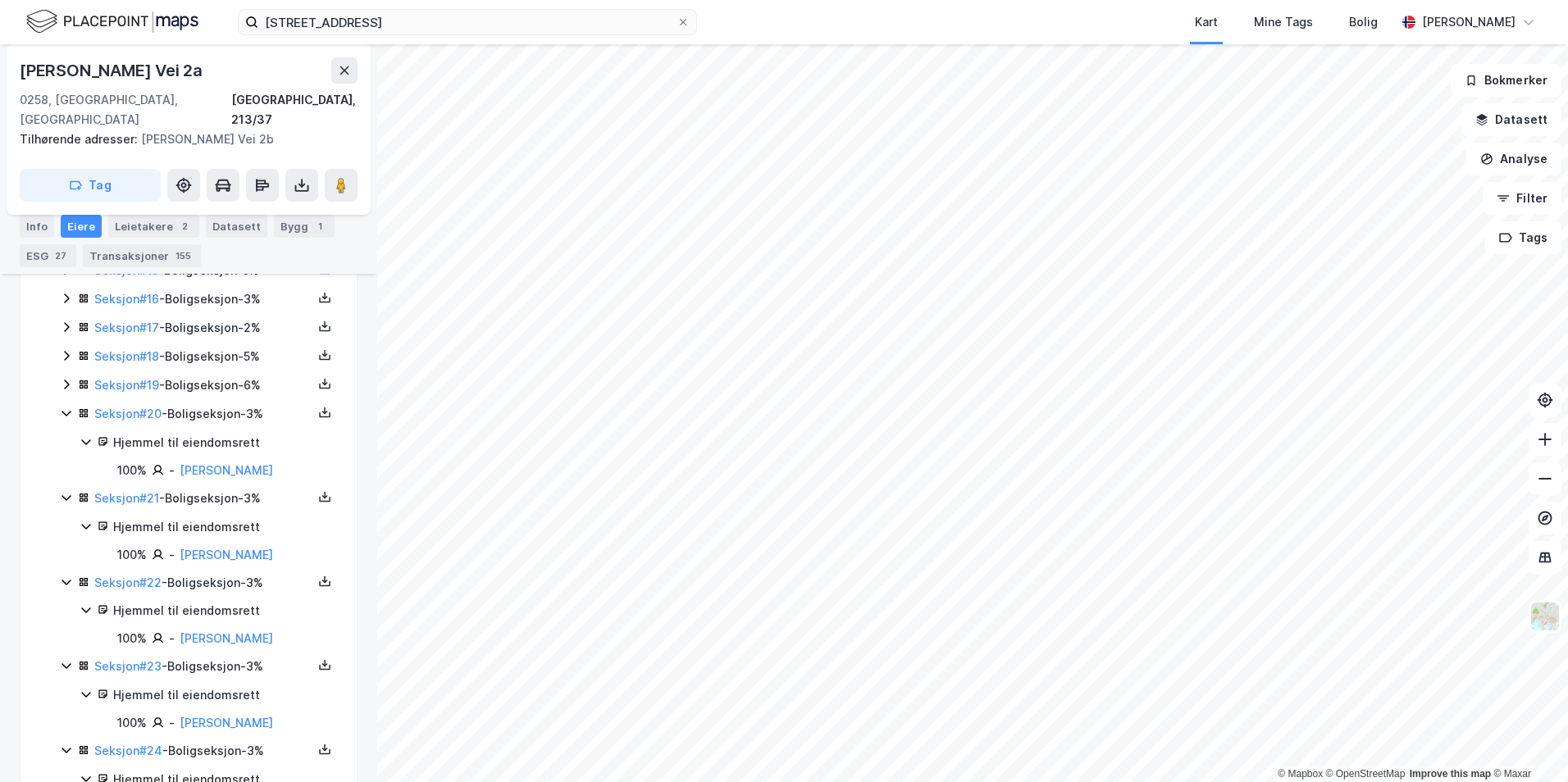
click at [65, 378] on icon at bounding box center [66, 385] width 13 height 13
click at [248, 435] on link "[PERSON_NAME]" at bounding box center [220, 441] width 93 height 14
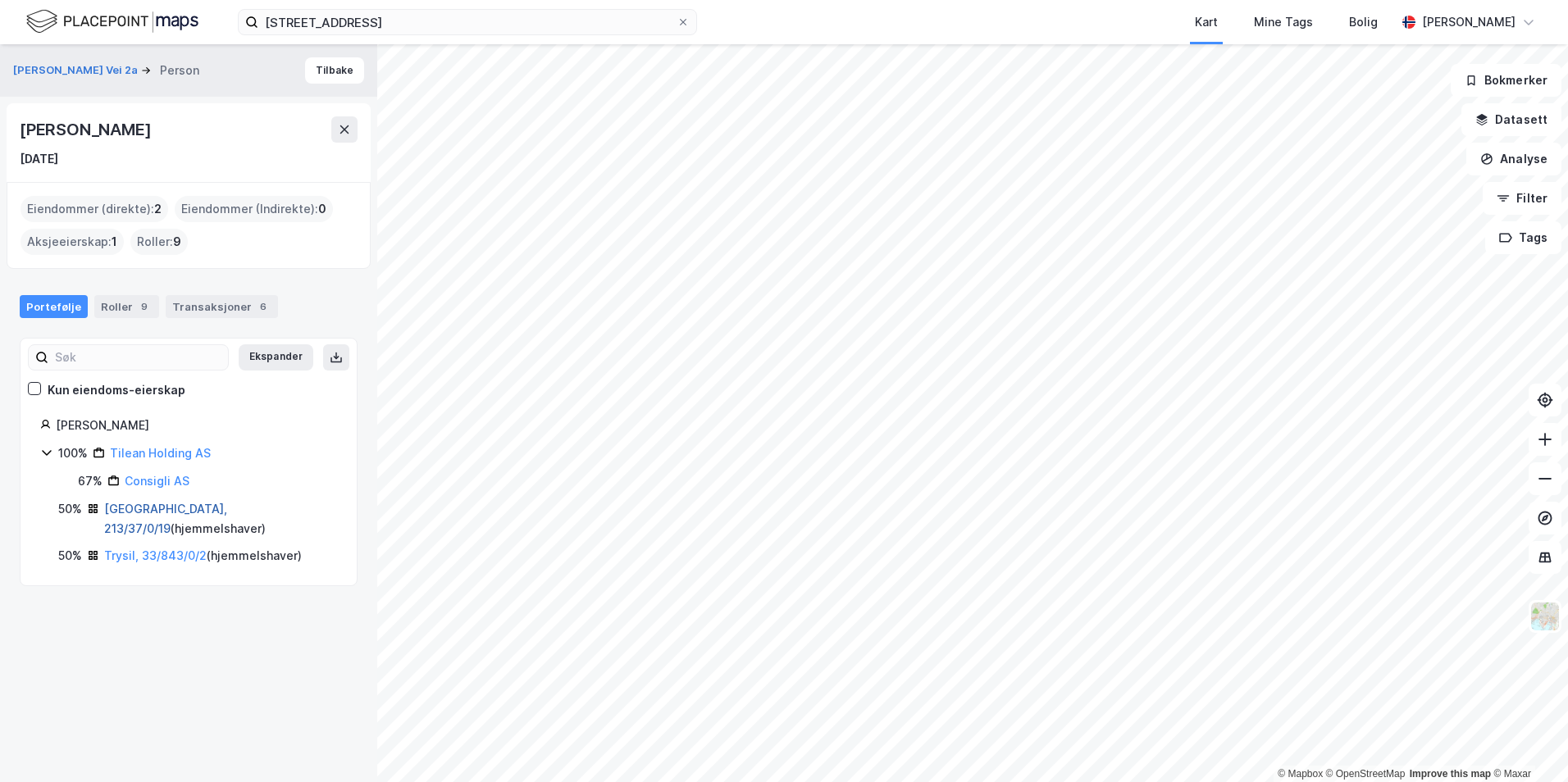
click at [167, 504] on link "[GEOGRAPHIC_DATA], 213/37/0/19" at bounding box center [166, 518] width 123 height 34
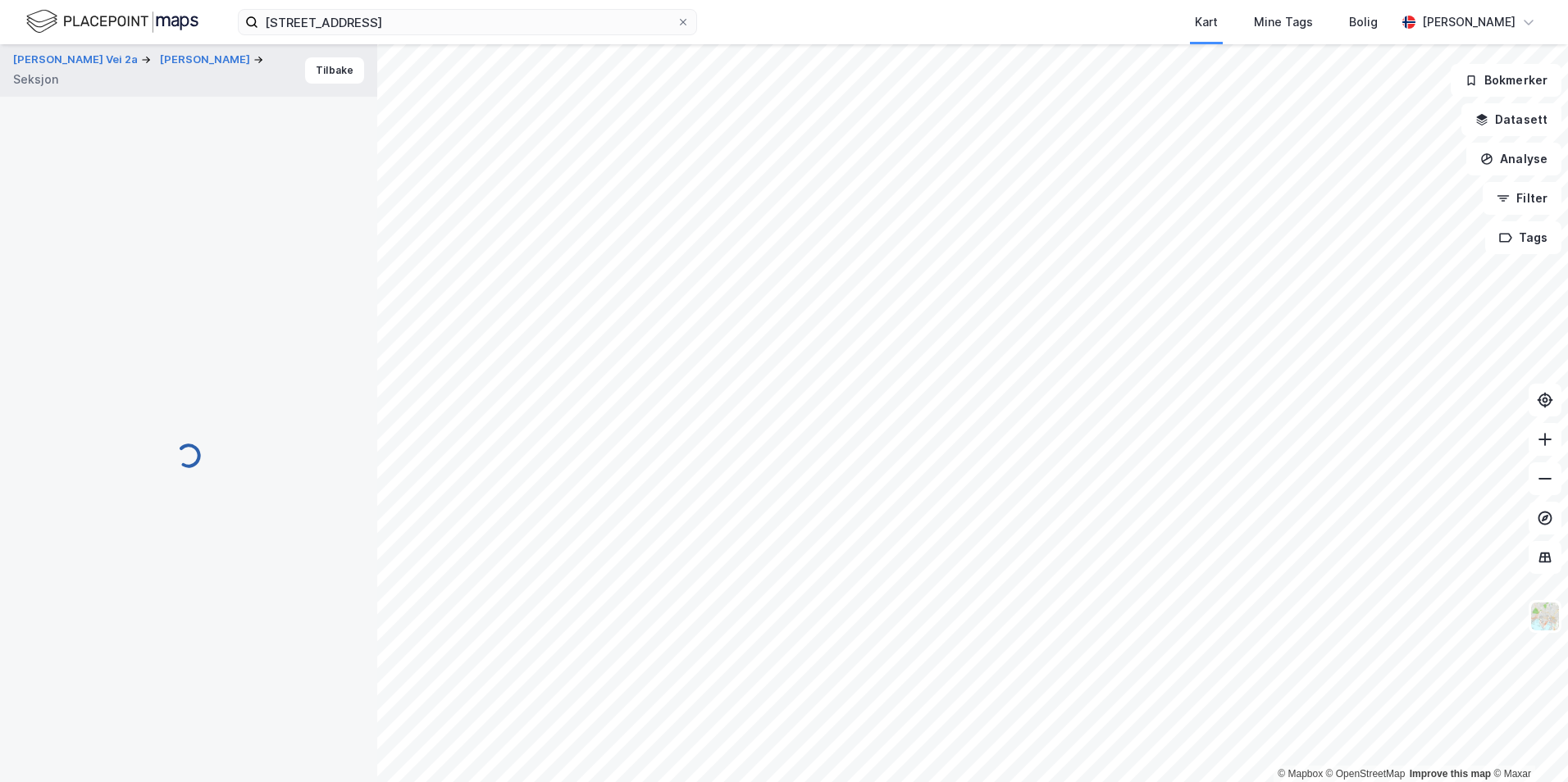
scroll to position [161, 0]
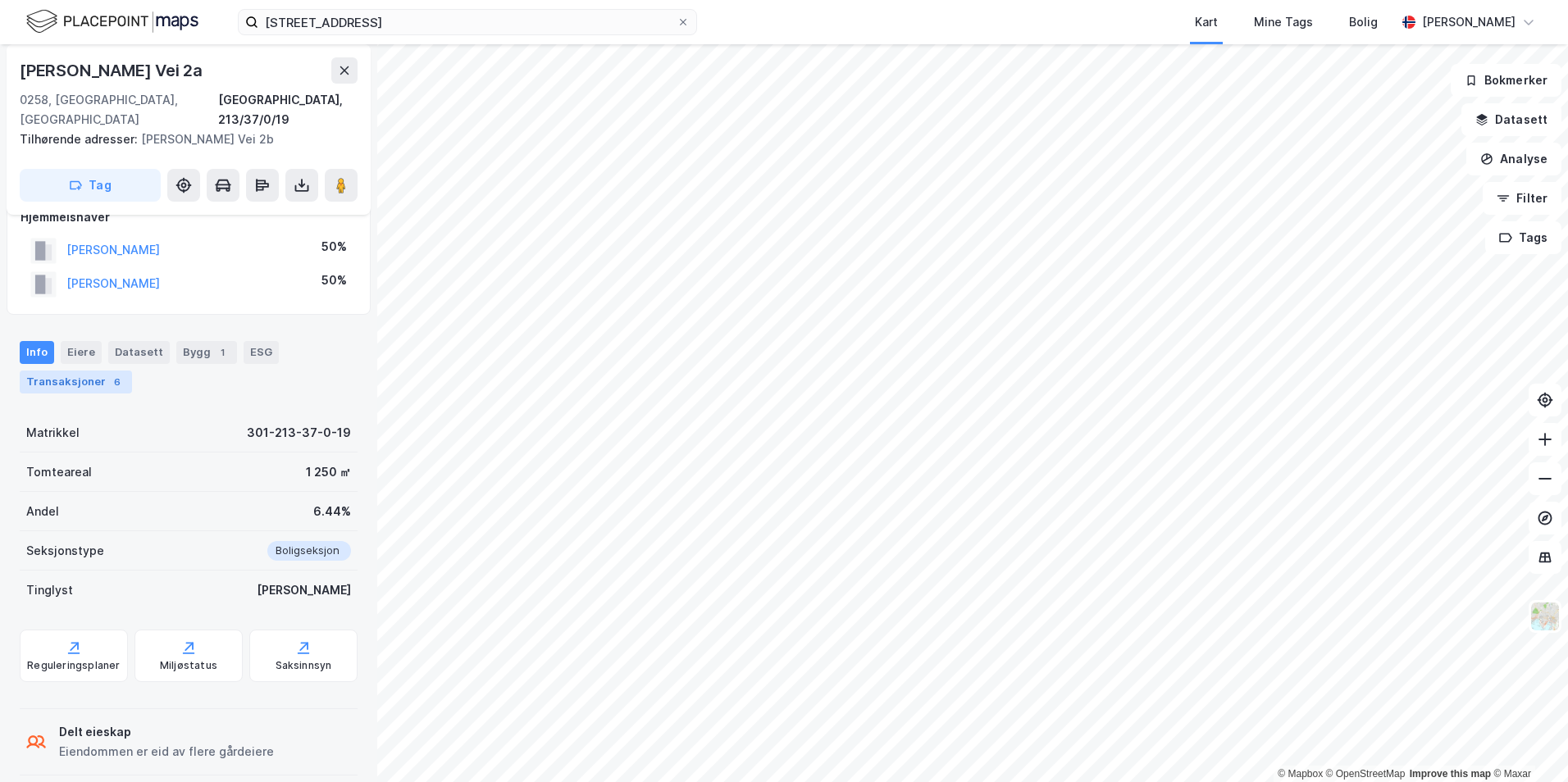
click at [120, 371] on div "Transaksjoner 6" at bounding box center [76, 382] width 113 height 23
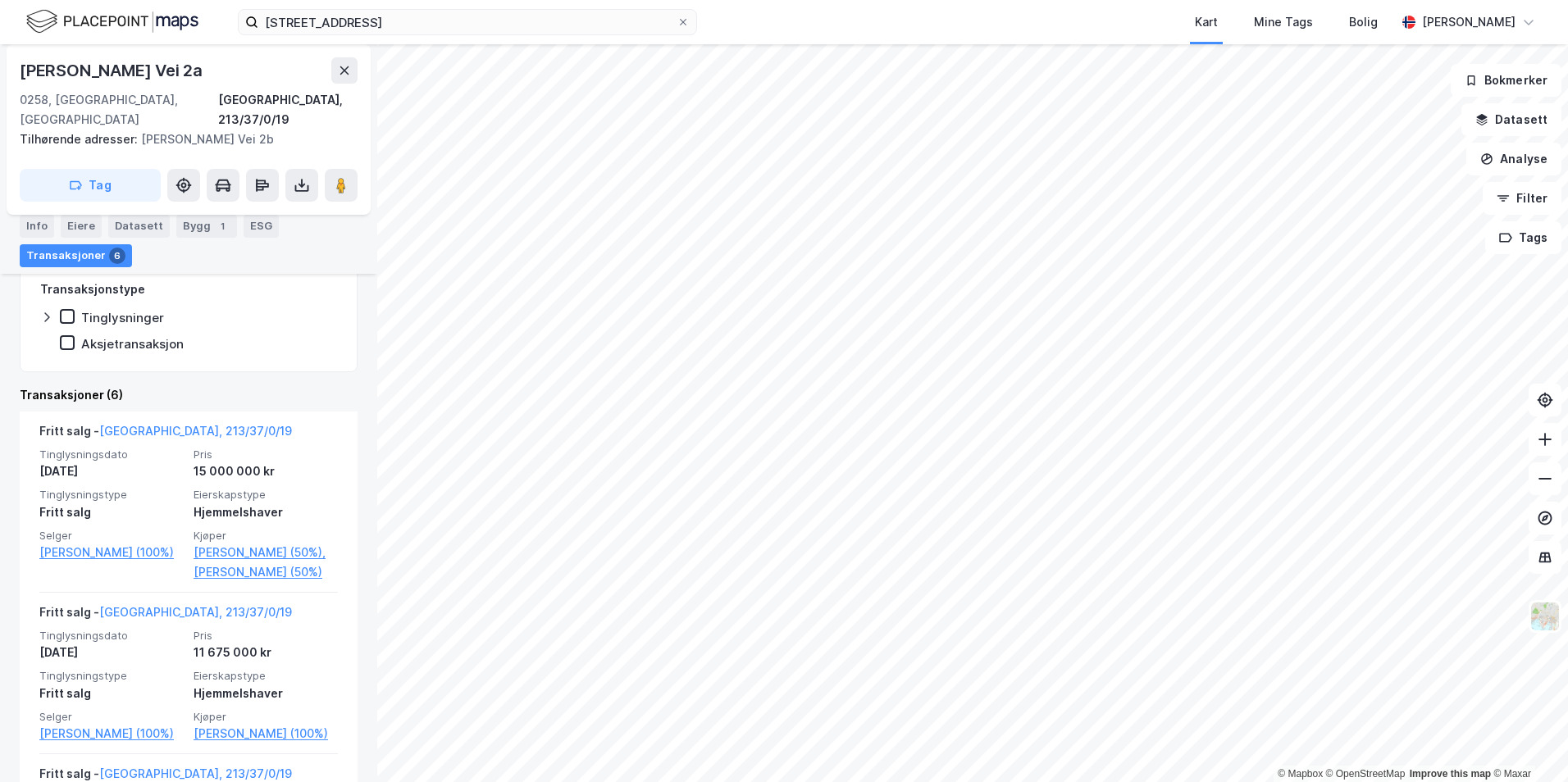
scroll to position [489, 0]
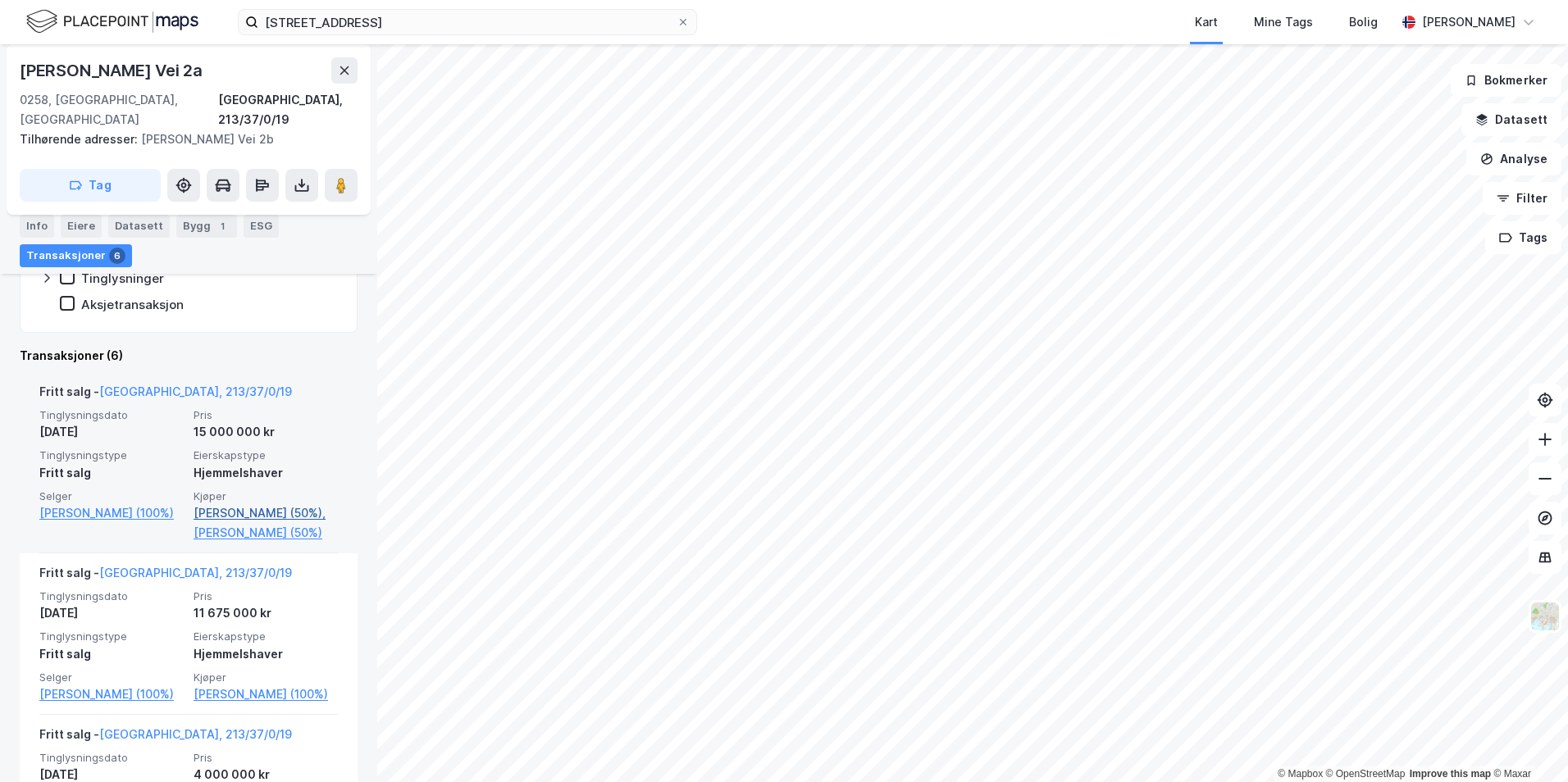
click at [275, 503] on link "[PERSON_NAME] (50%)," at bounding box center [265, 513] width 144 height 20
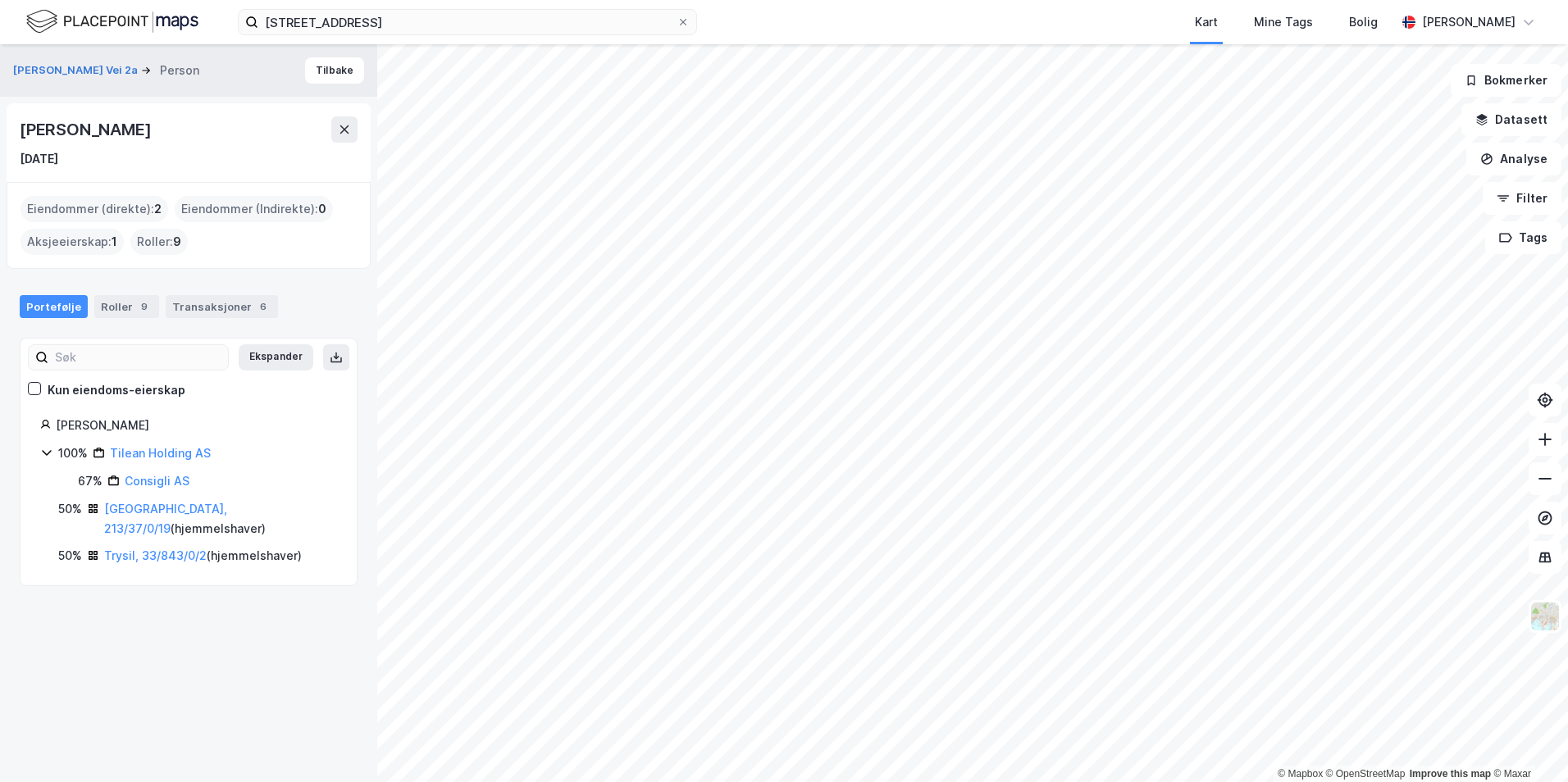
click at [198, 325] on div "Portefølje Roller 9 Transaksjoner 6 Ekspander Kun eiendoms-eierskap [PERSON_NAM…" at bounding box center [189, 431] width 338 height 311
click at [199, 315] on div "Transaksjoner 6" at bounding box center [222, 306] width 113 height 23
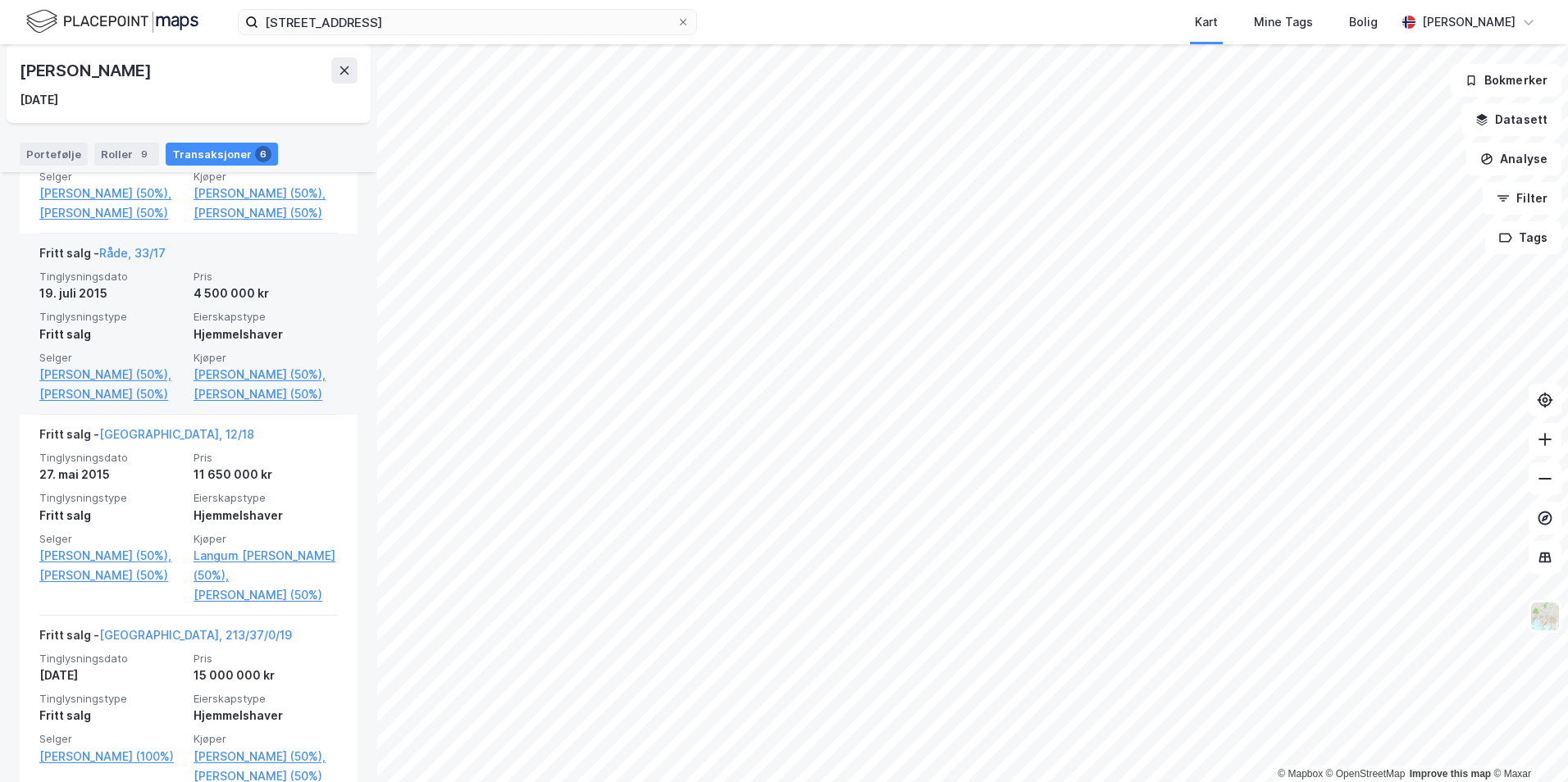
scroll to position [574, 0]
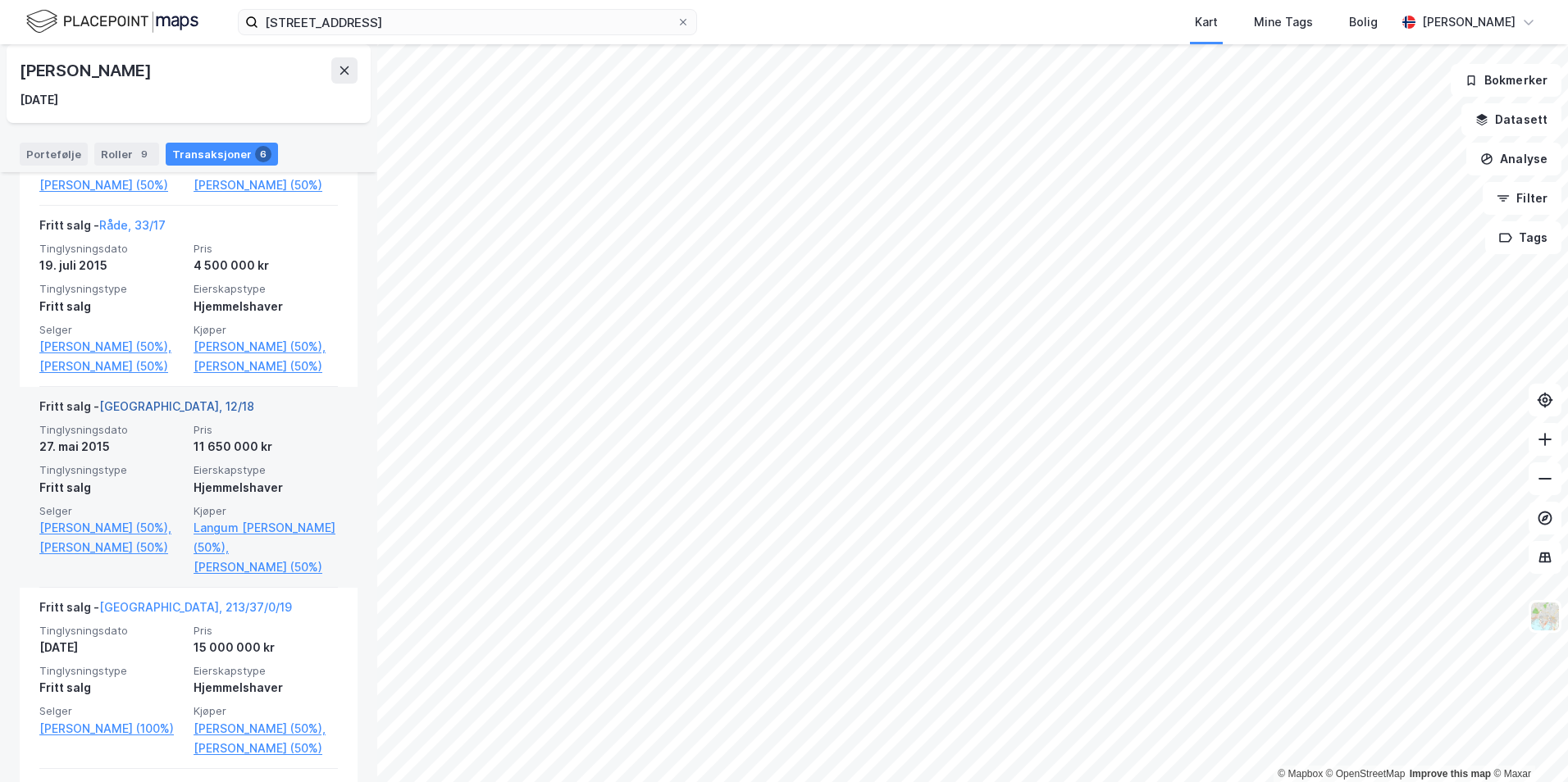
click at [126, 414] on link "[GEOGRAPHIC_DATA], 12/18" at bounding box center [176, 406] width 155 height 14
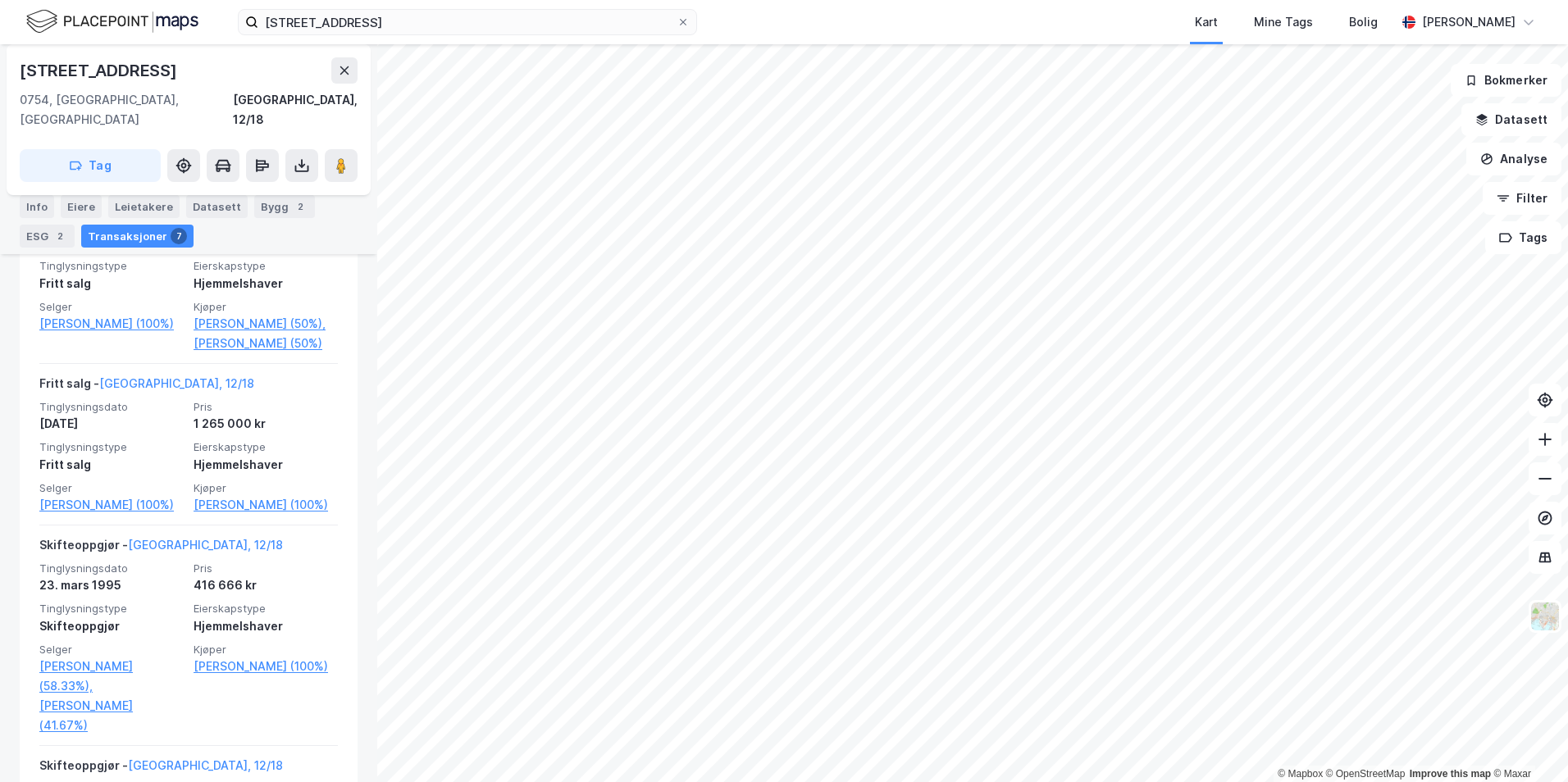
scroll to position [984, 0]
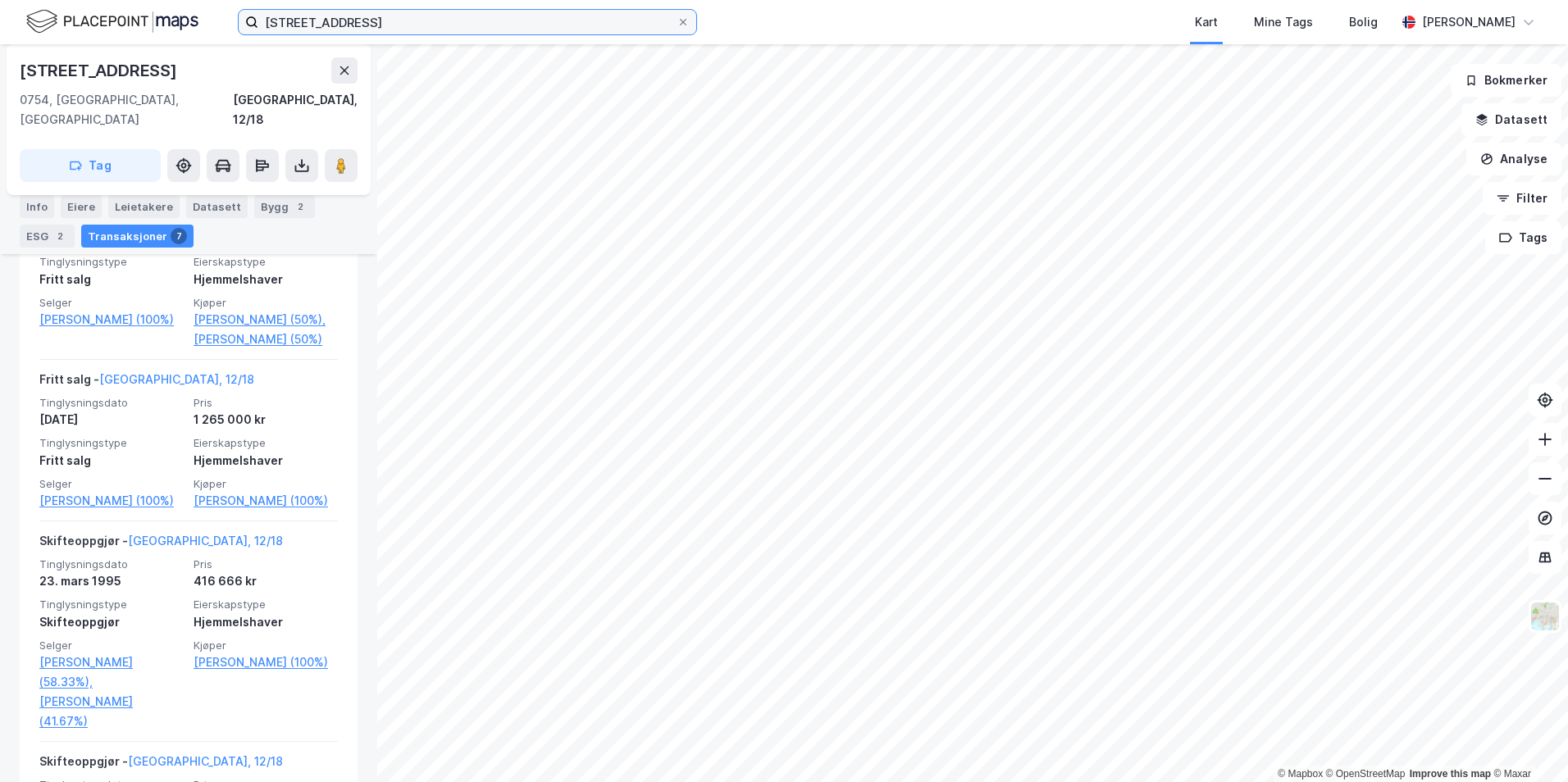
click at [292, 23] on input "[STREET_ADDRESS]" at bounding box center [467, 22] width 418 height 24
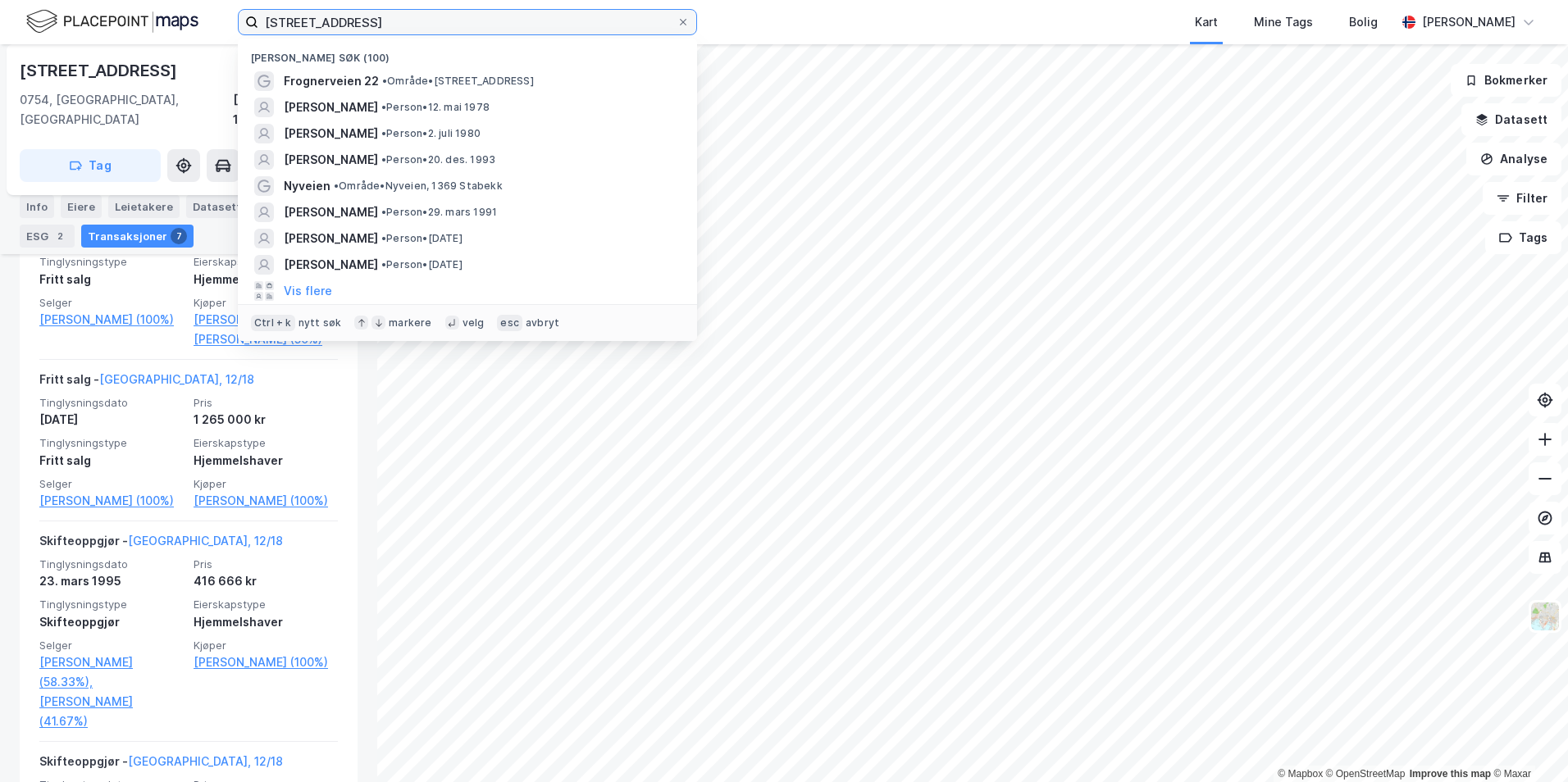
click at [292, 23] on input "[STREET_ADDRESS]" at bounding box center [467, 22] width 418 height 24
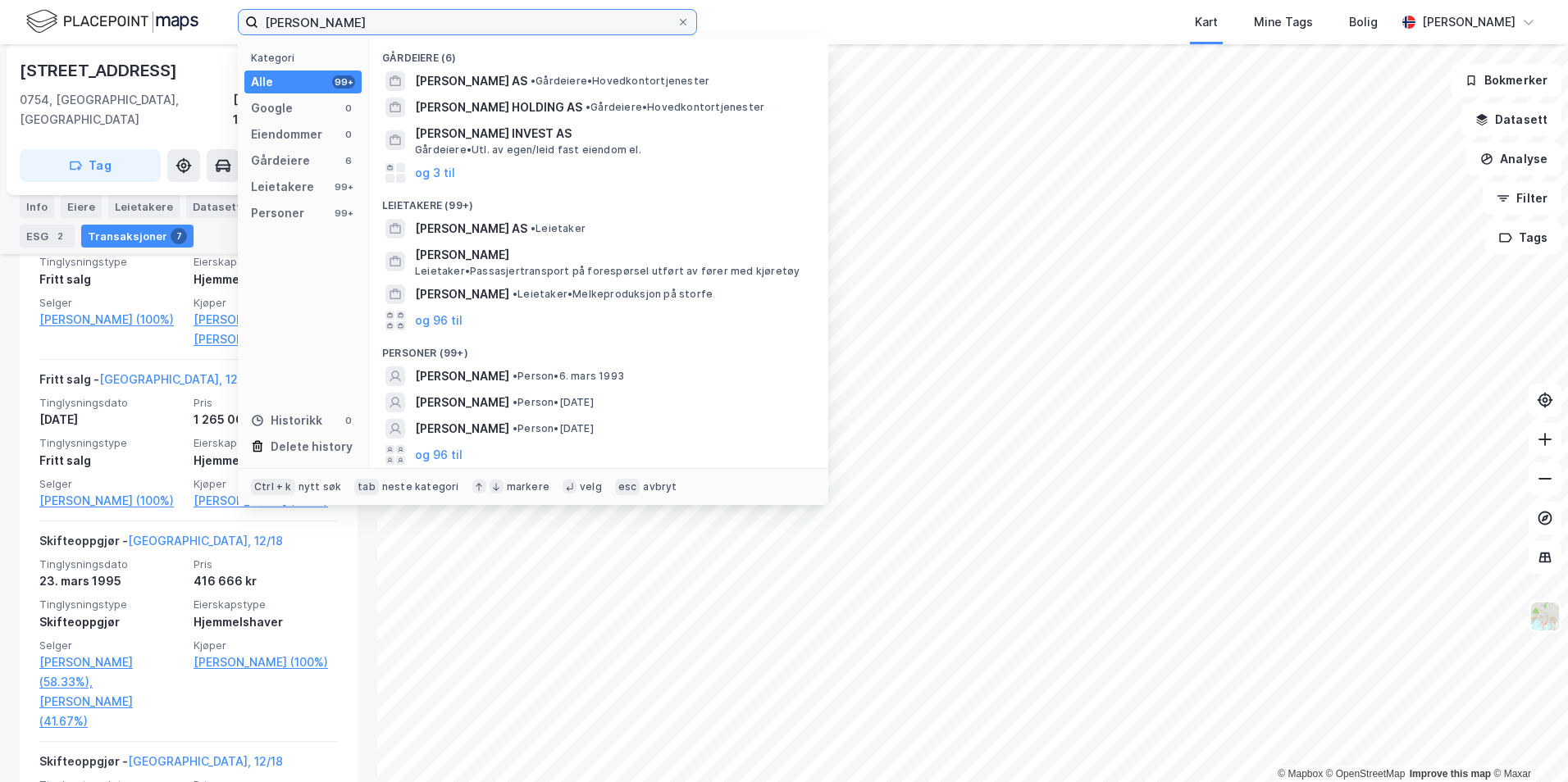
type input "[PERSON_NAME]"
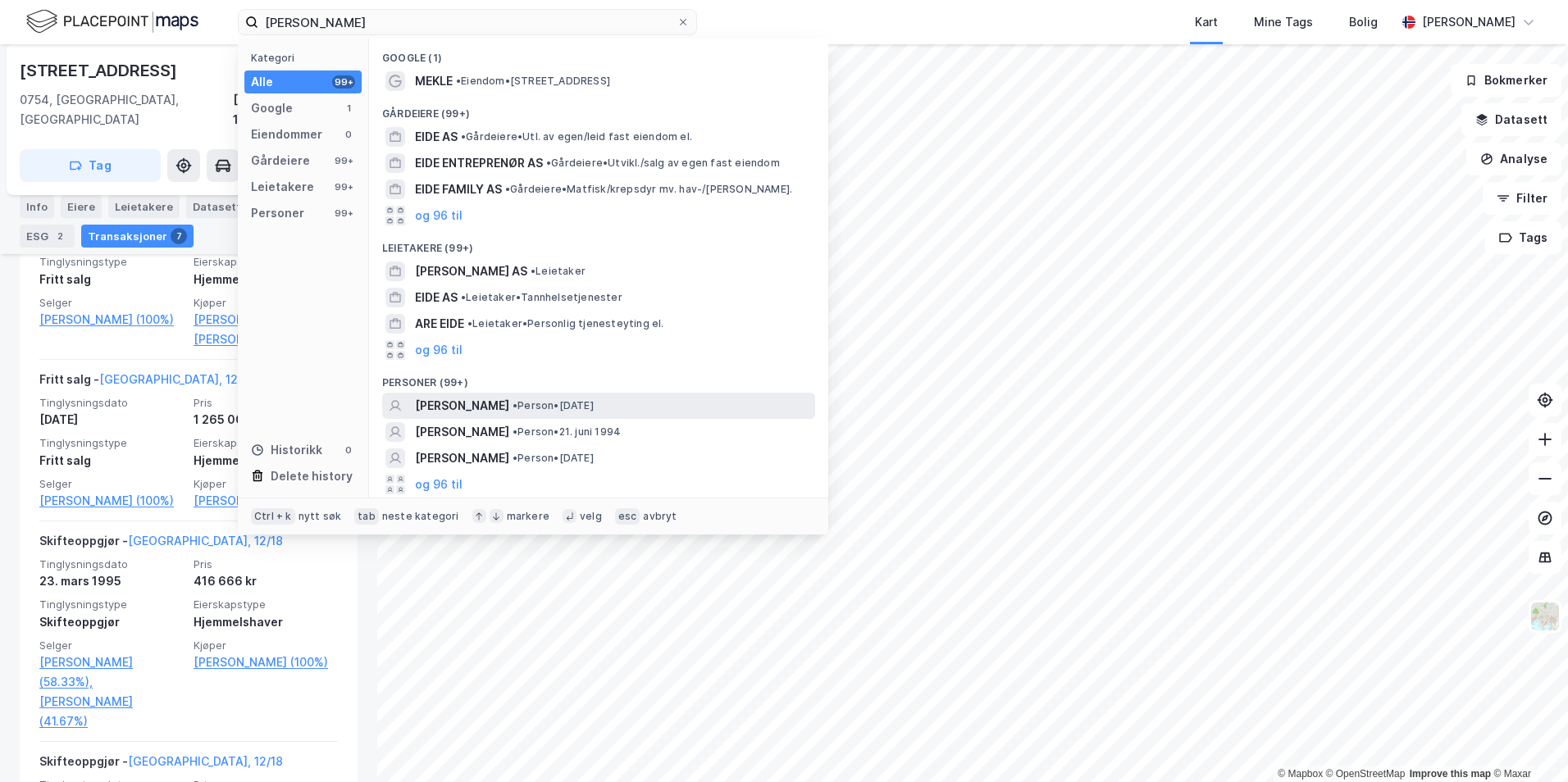
click at [509, 411] on span "[PERSON_NAME]" at bounding box center [462, 406] width 94 height 20
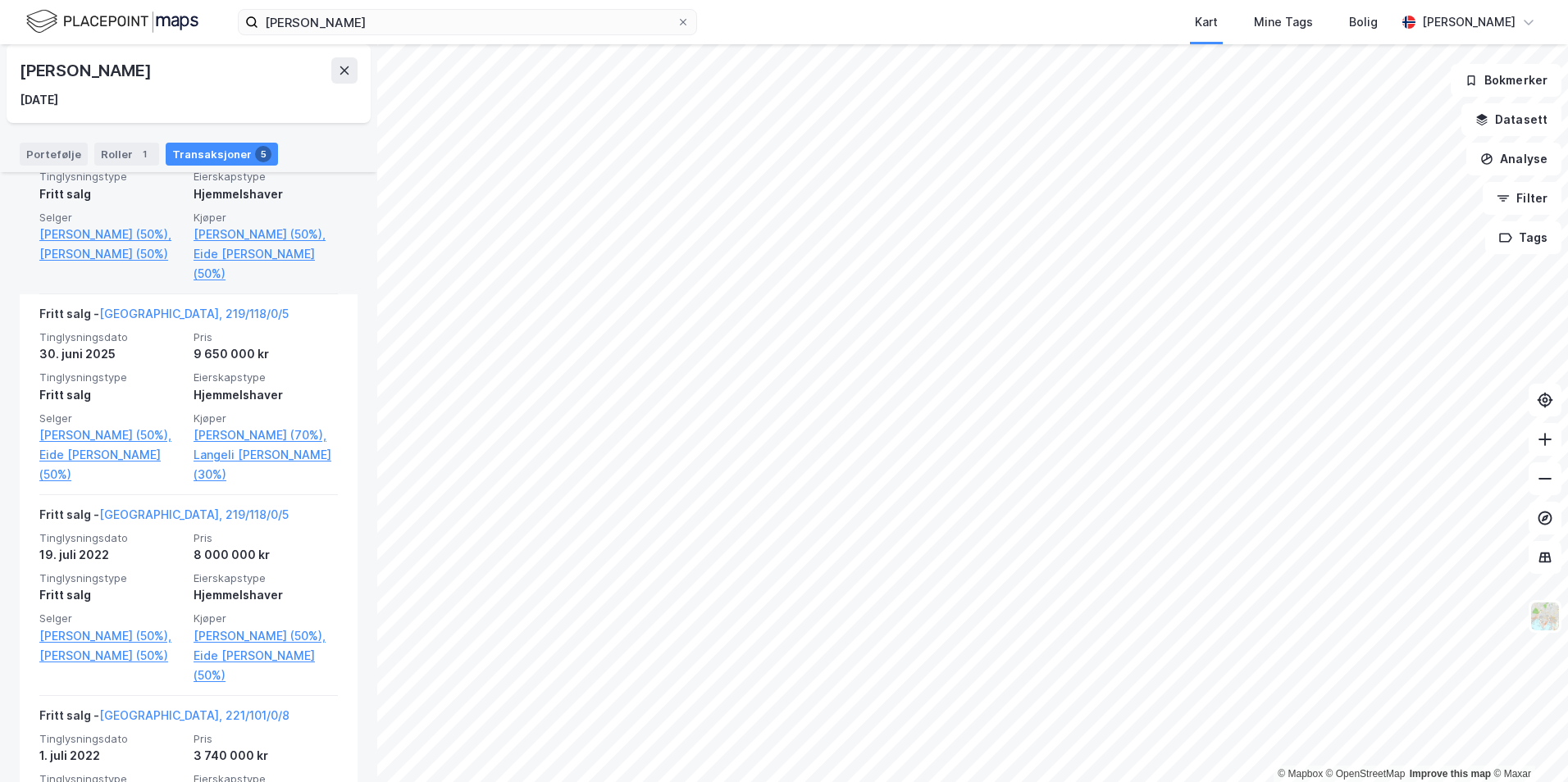
scroll to position [492, 0]
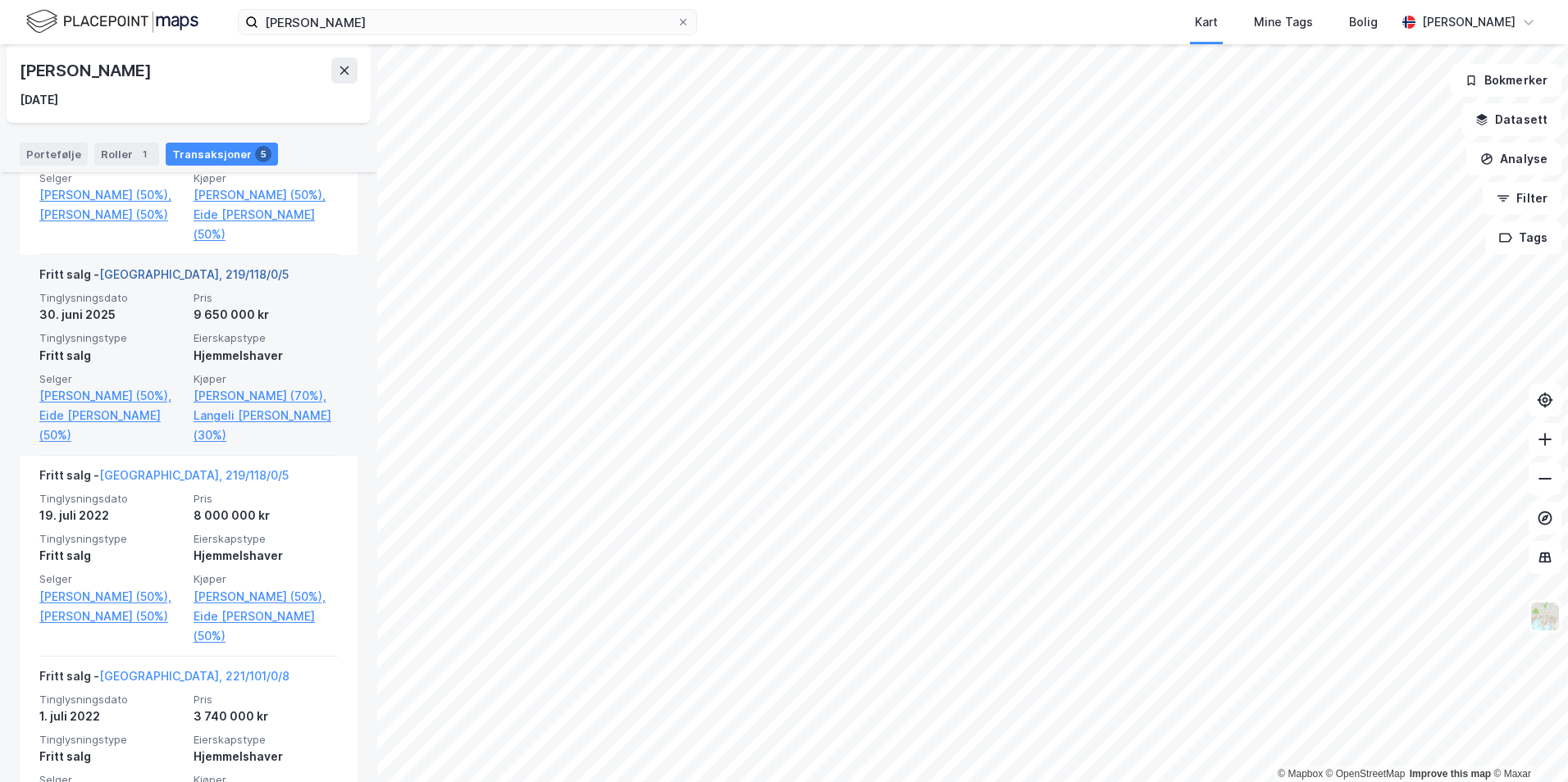
click at [172, 274] on link "[GEOGRAPHIC_DATA], 219/118/0/5" at bounding box center [193, 274] width 190 height 14
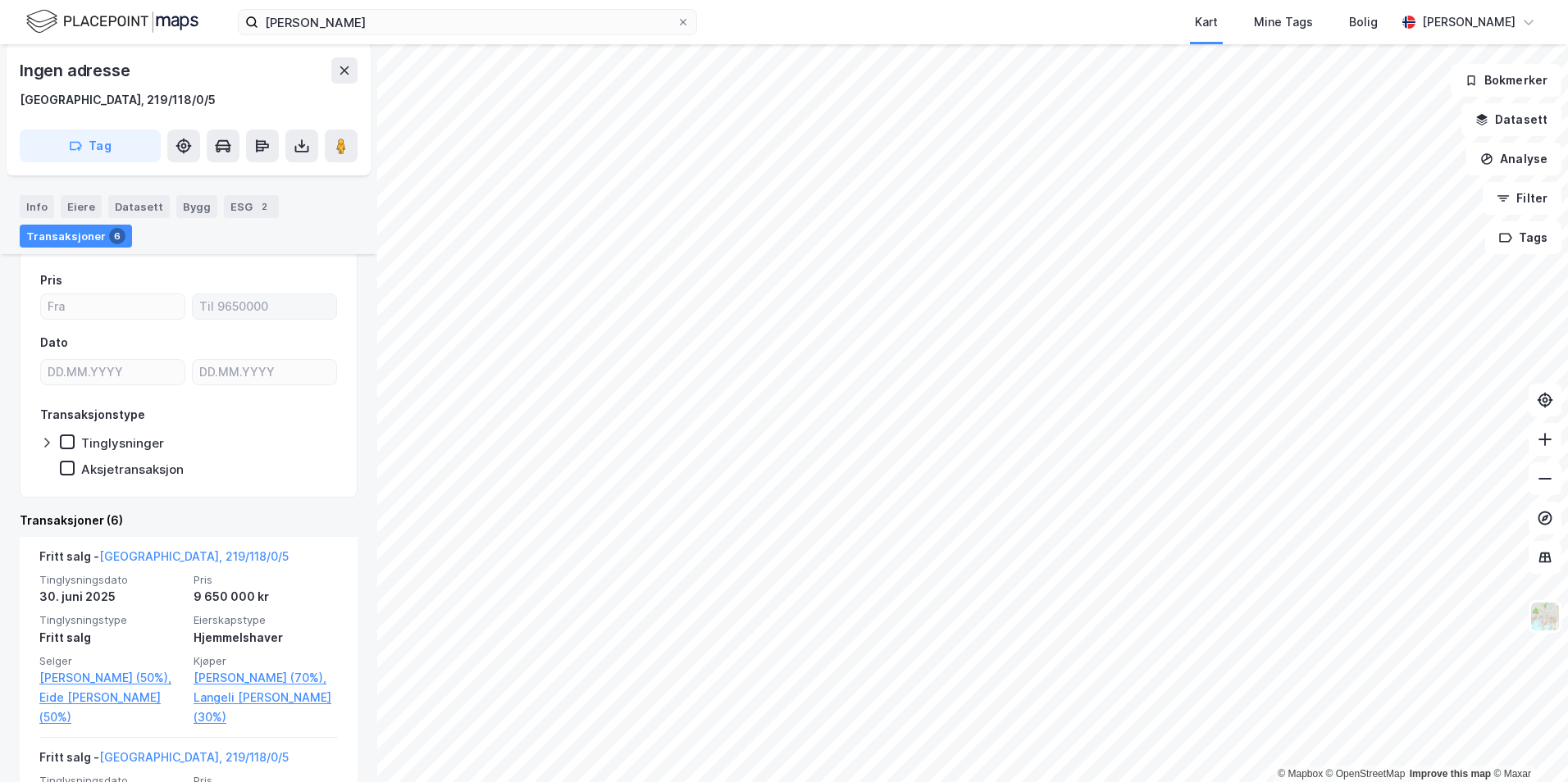
scroll to position [305, 0]
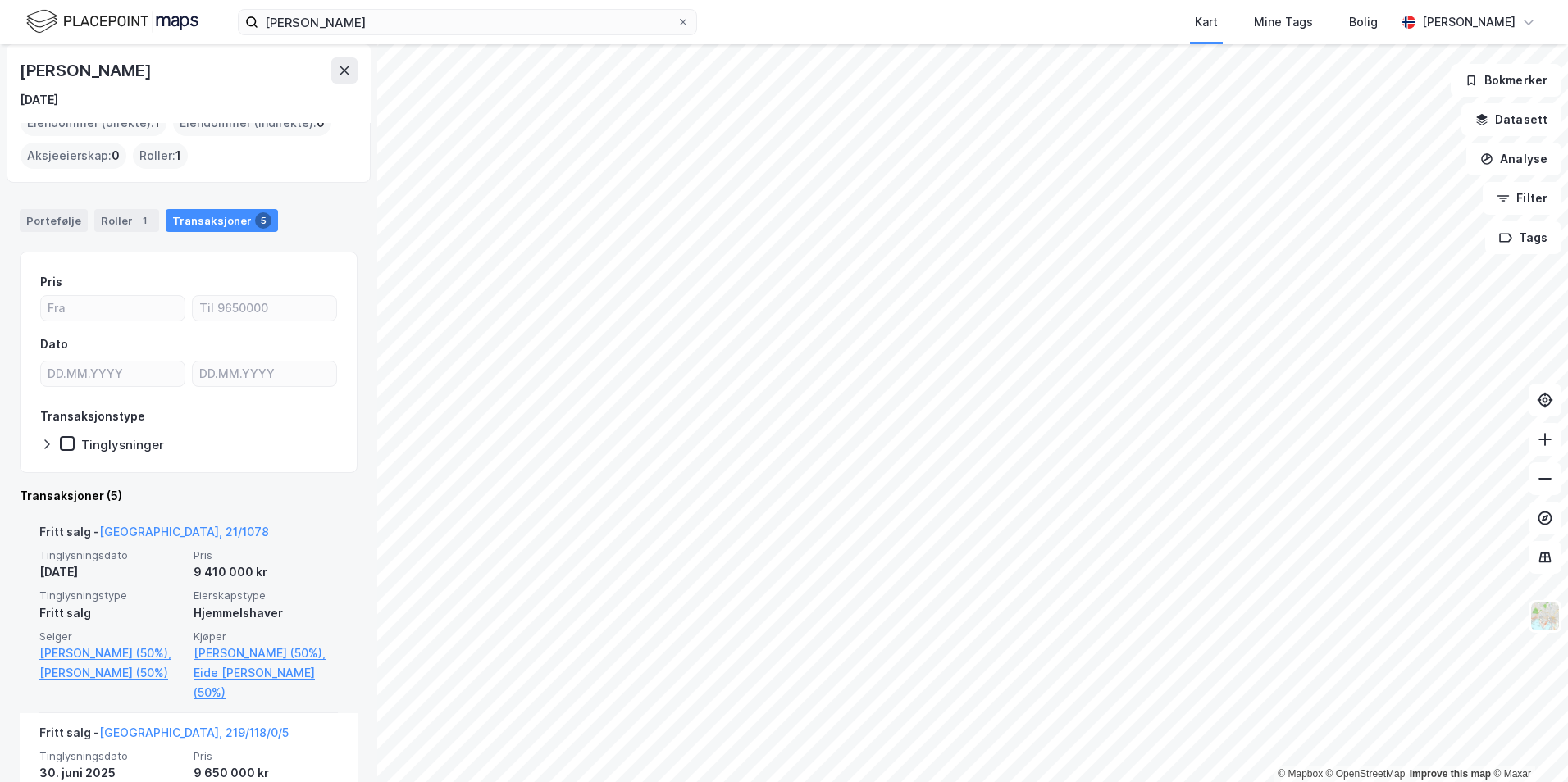
scroll to position [82, 0]
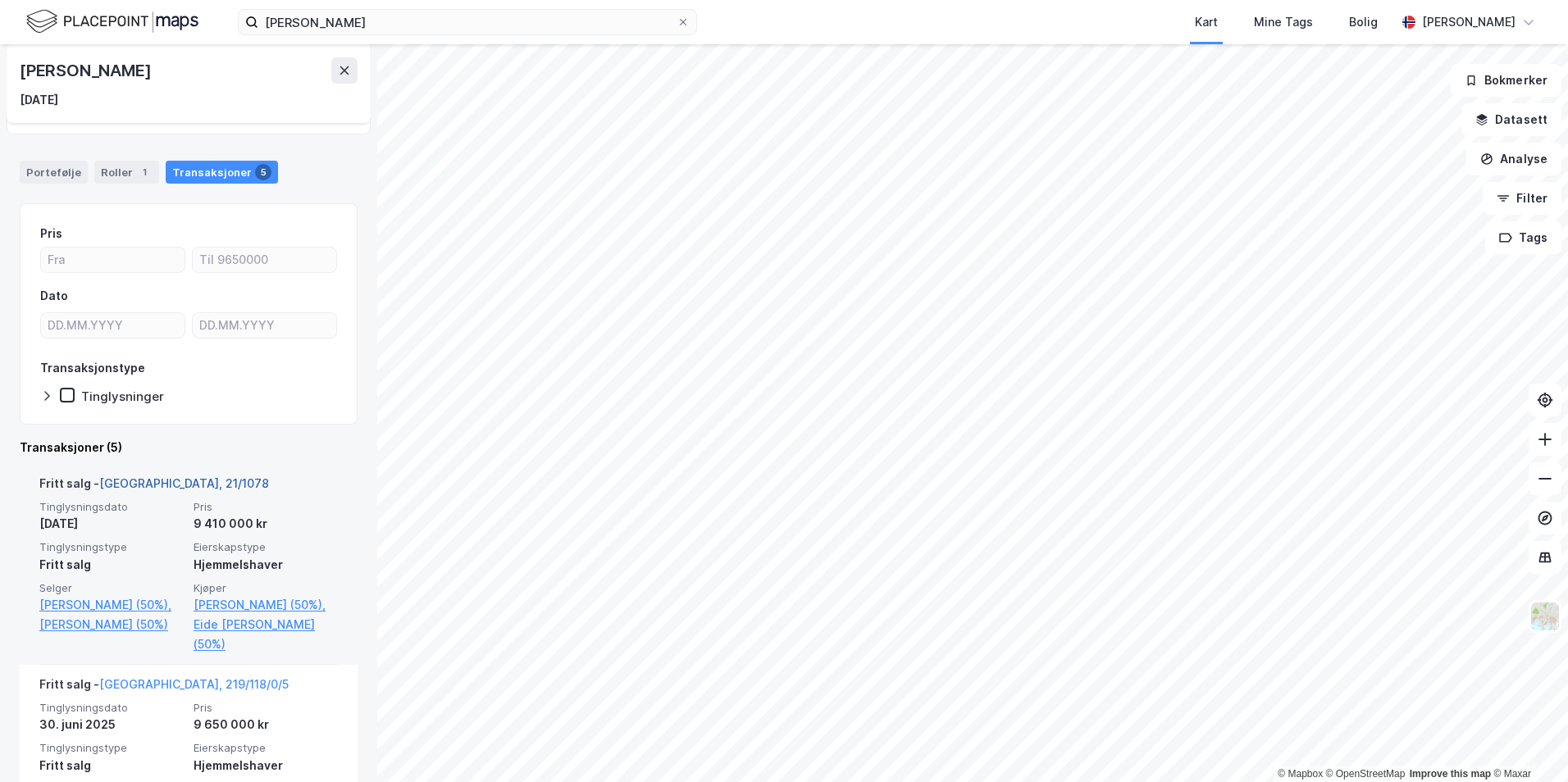
click at [166, 487] on link "[GEOGRAPHIC_DATA], 21/1078" at bounding box center [183, 483] width 170 height 14
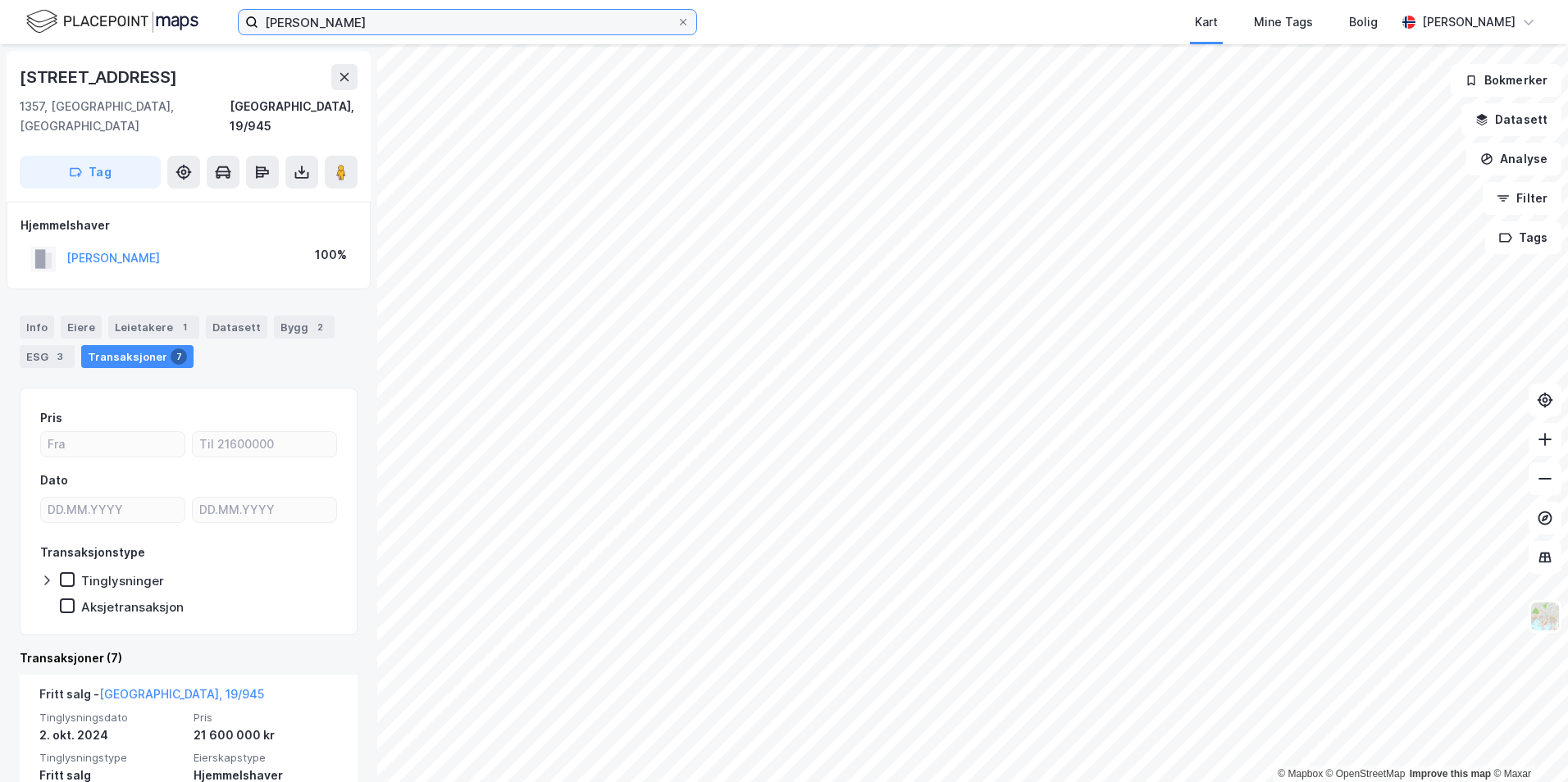
click at [481, 24] on input "[PERSON_NAME]" at bounding box center [467, 22] width 418 height 24
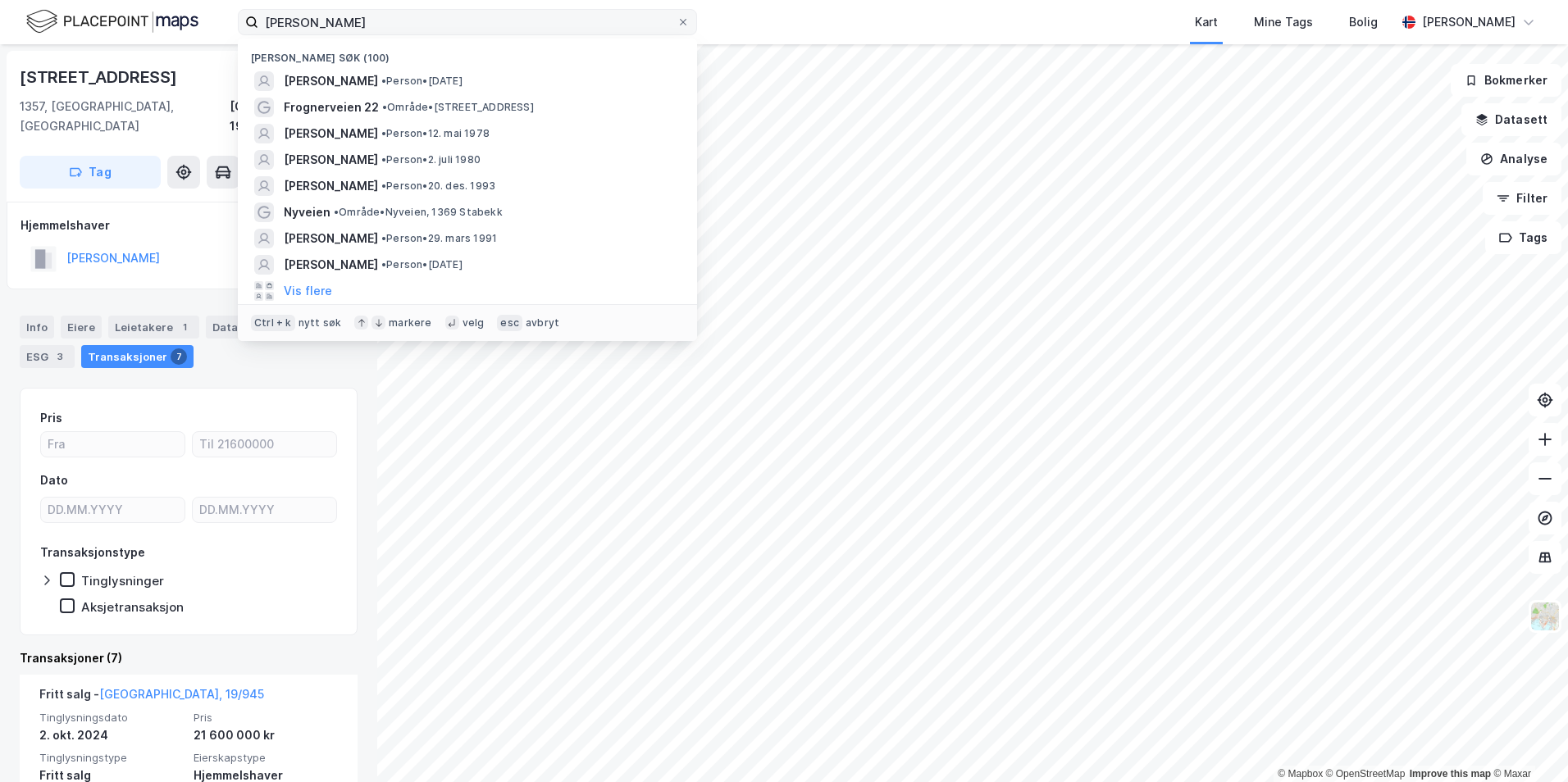
click at [684, 24] on icon at bounding box center [682, 22] width 10 height 10
click at [677, 24] on input "[PERSON_NAME]" at bounding box center [467, 22] width 418 height 24
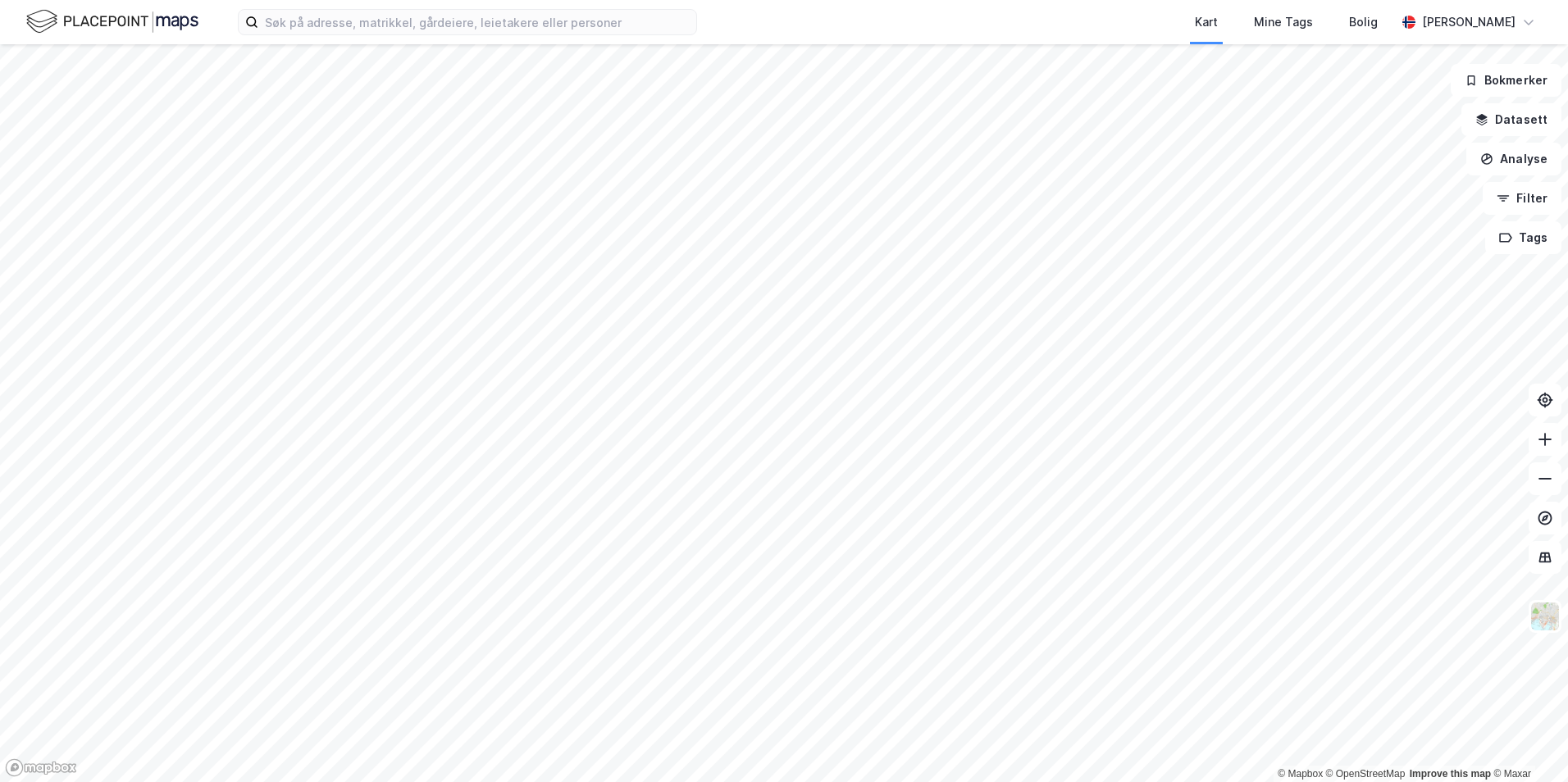
click at [726, 21] on div "Kart Mine Tags Bolig [PERSON_NAME]" at bounding box center [784, 22] width 1568 height 44
